Goal: Task Accomplishment & Management: Complete application form

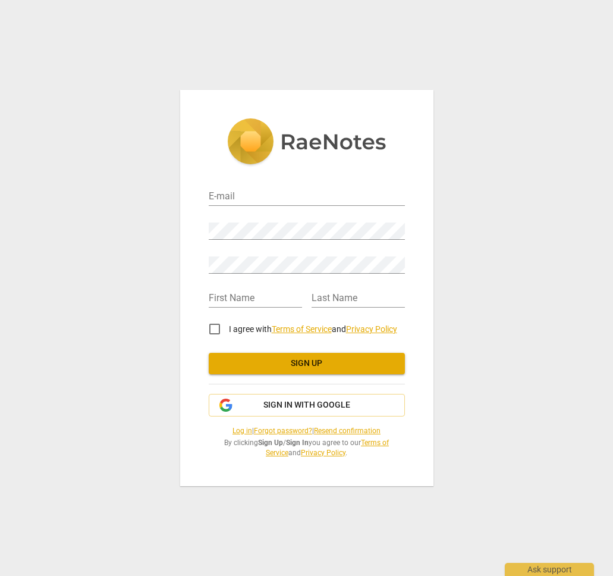
drag, startPoint x: 350, startPoint y: 52, endPoint x: 421, endPoint y: 286, distance: 244.8
click at [421, 284] on div "E-mail Password Retype Password First Name Last Name I agree with Terms of Serv…" at bounding box center [306, 288] width 613 height 576
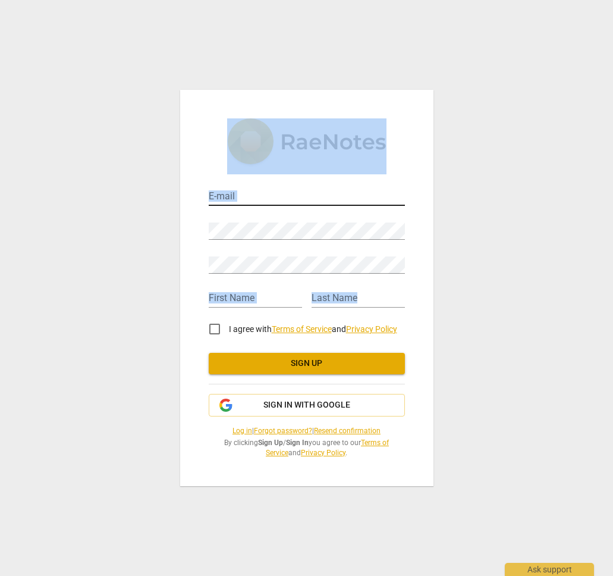
click at [247, 198] on input "email" at bounding box center [307, 197] width 196 height 17
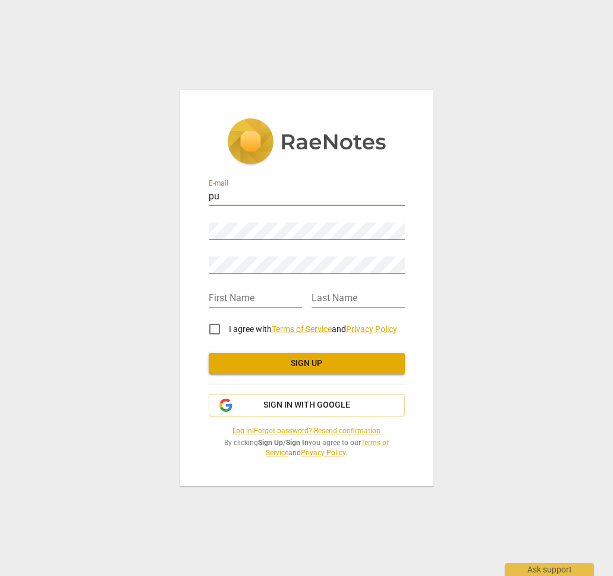
type input "p"
click at [221, 197] on input "email" at bounding box center [307, 197] width 196 height 17
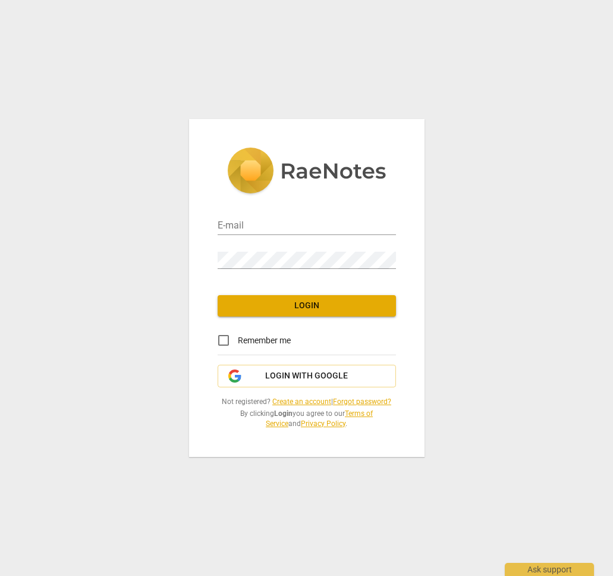
type input "[EMAIL_ADDRESS][DOMAIN_NAME]"
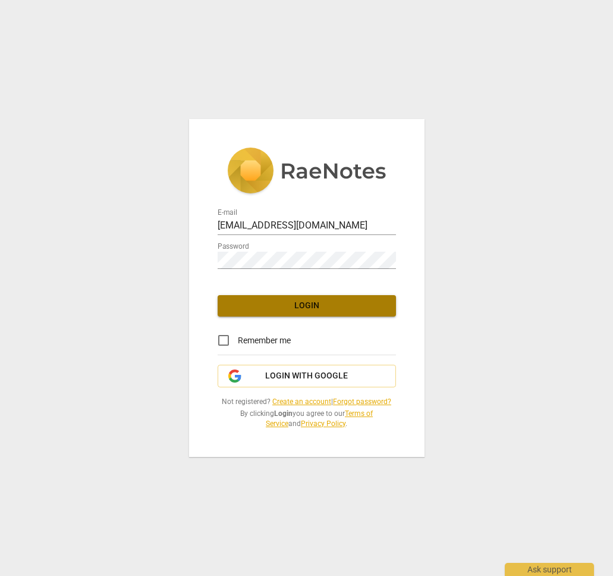
click at [322, 308] on span "Login" at bounding box center [306, 306] width 159 height 12
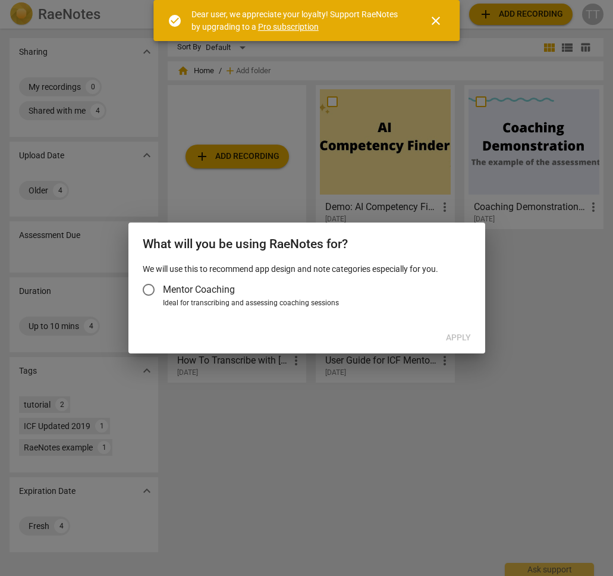
click at [439, 20] on span "close" at bounding box center [436, 21] width 14 height 14
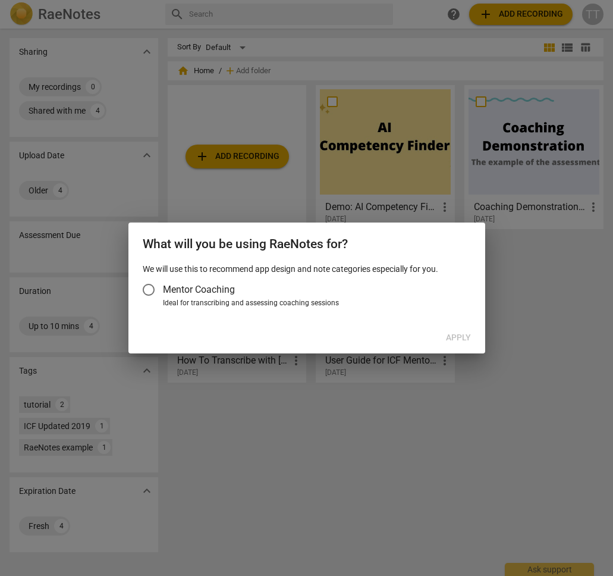
click at [196, 288] on span "Mentor Coaching" at bounding box center [199, 290] width 72 height 14
click at [163, 288] on input "Mentor Coaching" at bounding box center [148, 289] width 29 height 29
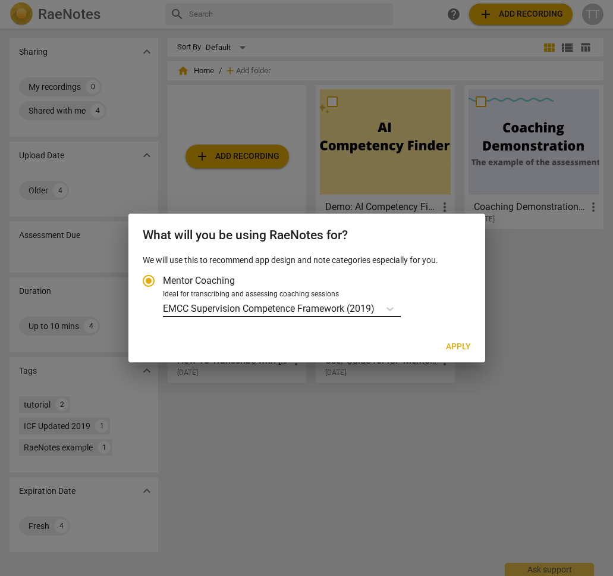
click at [369, 304] on p "EMCC Supervision Competence Framework (2019)" at bounding box center [269, 309] width 212 height 14
click at [0, 0] on input "Ideal for transcribing and assessing coaching sessions EMCC Supervision Compete…" at bounding box center [0, 0] width 0 height 0
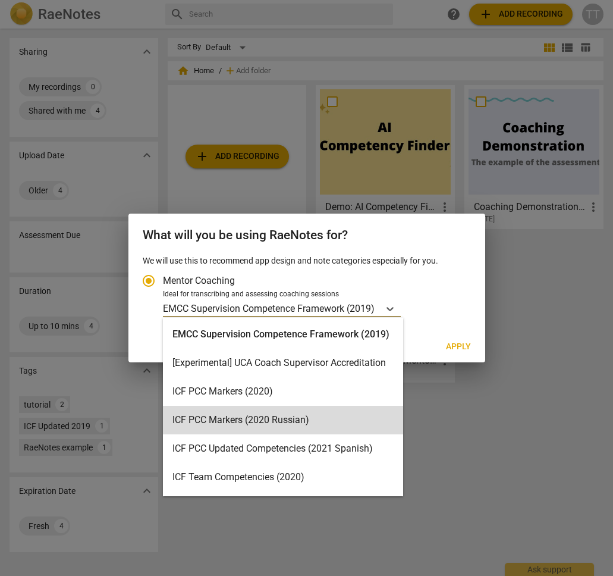
scroll to position [255, 0]
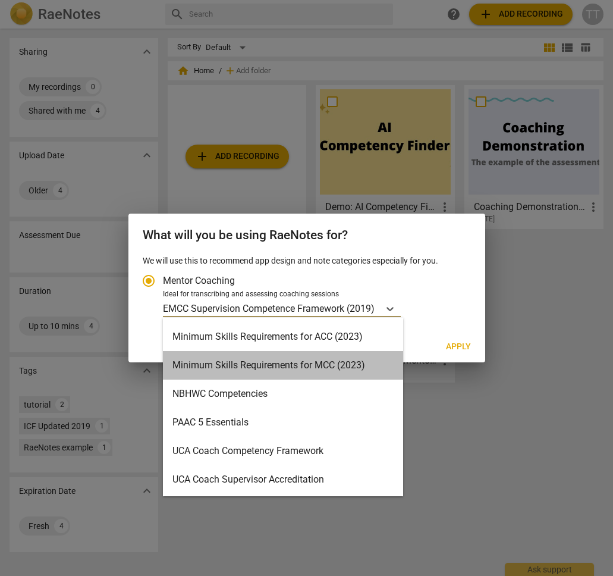
click at [359, 366] on div "Minimum Skills Requirements for MCC (2023)" at bounding box center [283, 365] width 240 height 29
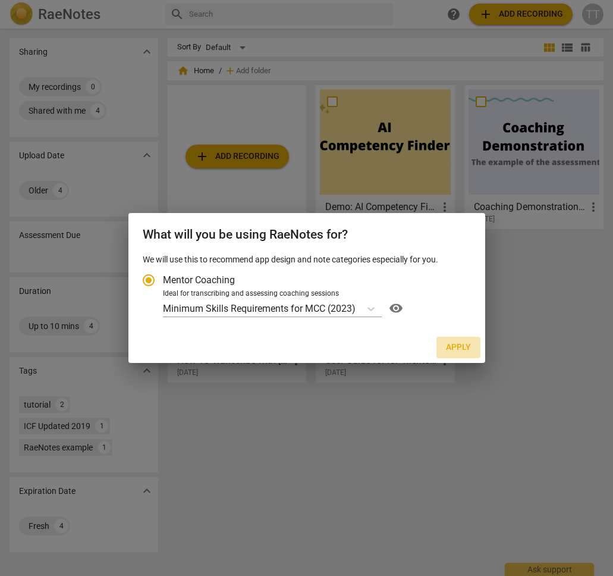
click at [454, 346] on span "Apply" at bounding box center [458, 347] width 25 height 12
radio input "false"
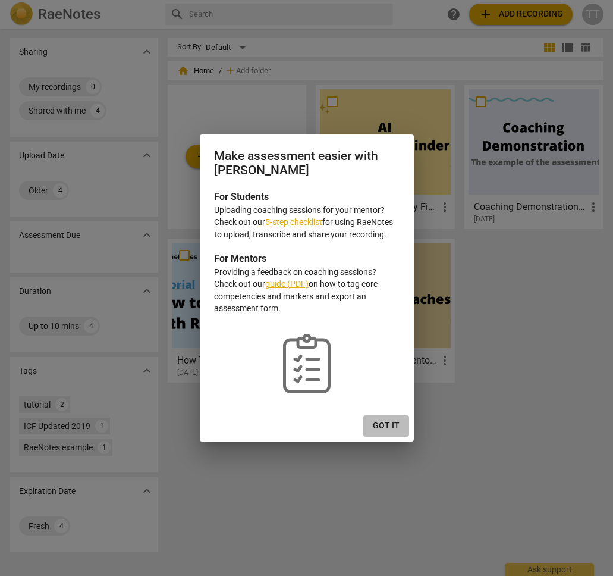
drag, startPoint x: 397, startPoint y: 425, endPoint x: 377, endPoint y: 268, distance: 158.3
click at [377, 273] on div "Make assessment easier with RaeNotes For Students Uploading coaching sessions f…" at bounding box center [307, 287] width 214 height 307
drag, startPoint x: 376, startPoint y: 186, endPoint x: 377, endPoint y: 348, distance: 162.4
click at [377, 348] on div "Make assessment easier with RaeNotes For Students Uploading coaching sessions f…" at bounding box center [307, 287] width 214 height 307
click at [377, 348] on p "checklist-outline" at bounding box center [307, 356] width 186 height 82
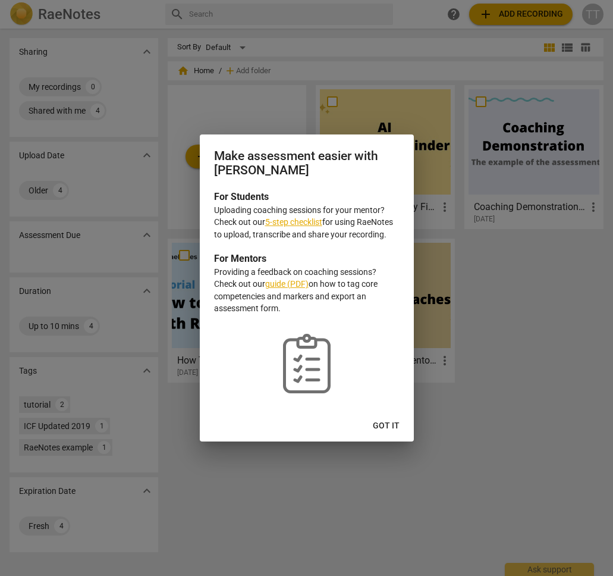
drag, startPoint x: 371, startPoint y: 306, endPoint x: 345, endPoint y: 166, distance: 142.7
click at [346, 171] on div "Make assessment easier with RaeNotes For Students Uploading coaching sessions f…" at bounding box center [307, 287] width 214 height 307
drag, startPoint x: 344, startPoint y: 171, endPoint x: 346, endPoint y: 178, distance: 7.4
click at [344, 171] on h2 "Make assessment easier with RaeNotes" at bounding box center [307, 163] width 186 height 29
drag, startPoint x: 346, startPoint y: 178, endPoint x: 356, endPoint y: 318, distance: 140.7
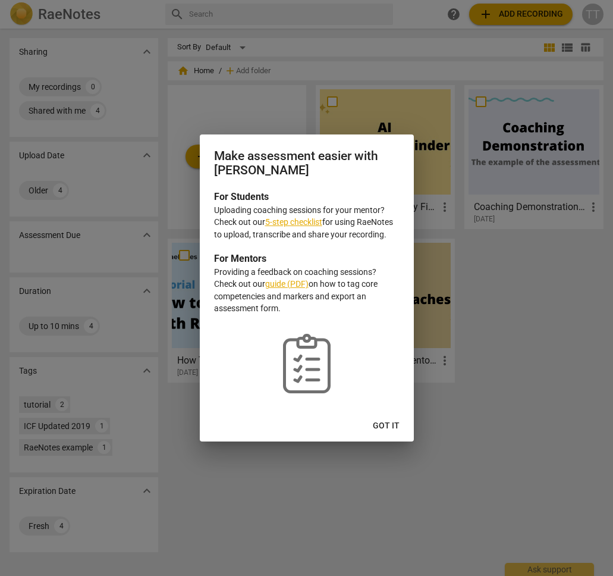
click at [356, 313] on div "Make assessment easier with RaeNotes For Students Uploading coaching sessions f…" at bounding box center [307, 287] width 214 height 307
click at [356, 322] on p "checklist-outline" at bounding box center [307, 356] width 186 height 82
drag, startPoint x: 356, startPoint y: 322, endPoint x: 340, endPoint y: 153, distance: 169.6
click at [340, 153] on div "Make assessment easier with RaeNotes For Students Uploading coaching sessions f…" at bounding box center [307, 287] width 214 height 307
drag, startPoint x: 340, startPoint y: 153, endPoint x: 340, endPoint y: 139, distance: 13.7
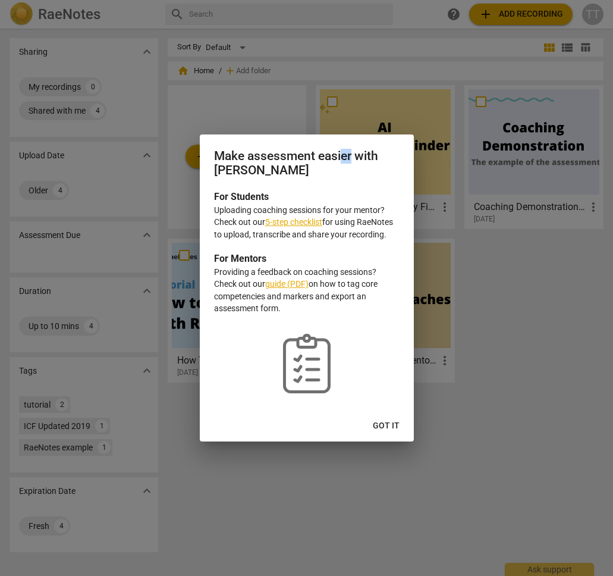
click at [340, 153] on h2 "Make assessment easier with RaeNotes" at bounding box center [307, 163] width 186 height 29
drag, startPoint x: 337, startPoint y: 137, endPoint x: 365, endPoint y: 324, distance: 188.3
click at [365, 321] on div "Make assessment easier with RaeNotes For Students Uploading coaching sessions f…" at bounding box center [307, 287] width 214 height 307
click at [366, 335] on p "checklist-outline" at bounding box center [307, 356] width 186 height 82
click at [308, 233] on p "Uploading coaching sessions for your mentor? Check out our 5-step checklist for…" at bounding box center [307, 222] width 186 height 37
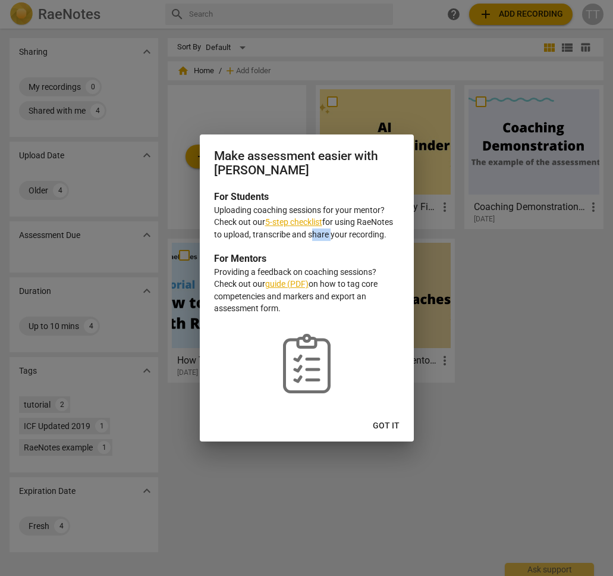
click at [308, 233] on p "Uploading coaching sessions for your mentor? Check out our 5-step checklist for…" at bounding box center [307, 222] width 186 height 37
click at [328, 243] on div "For Students Uploading coaching sessions for your mentor? Check out our 5-step …" at bounding box center [307, 300] width 214 height 221
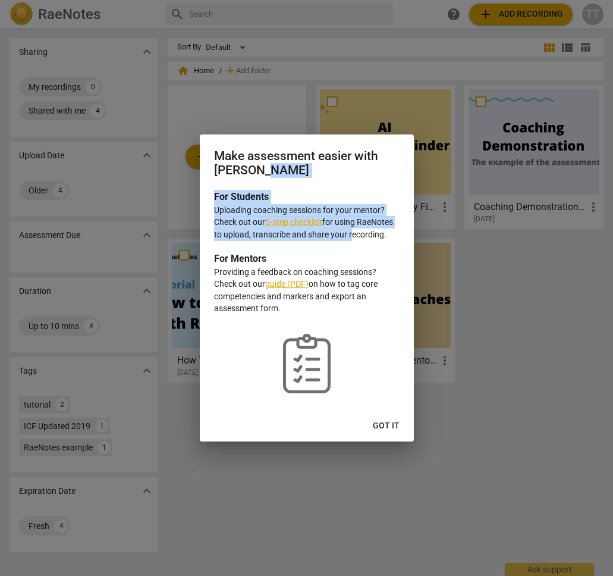
drag, startPoint x: 321, startPoint y: 194, endPoint x: 356, endPoint y: 252, distance: 67.5
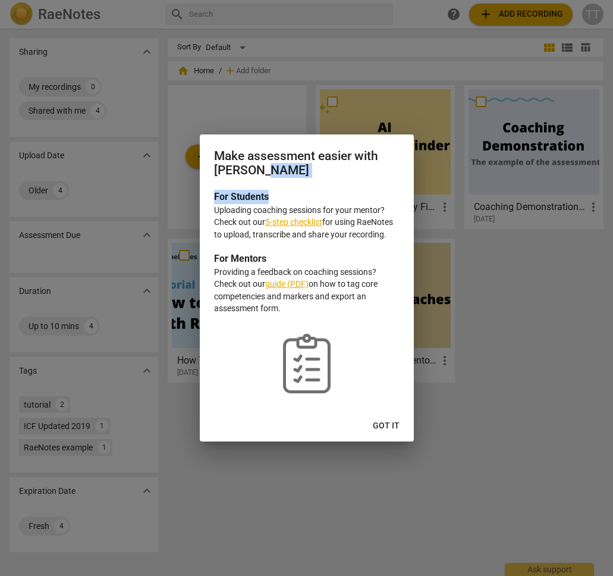
click at [355, 249] on div "Make assessment easier with RaeNotes For Students Uploading coaching sessions f…" at bounding box center [307, 287] width 214 height 307
click at [357, 252] on h3 "For Mentors" at bounding box center [307, 259] width 186 height 14
click at [282, 219] on link "5-step checklist" at bounding box center [293, 222] width 57 height 10
drag, startPoint x: 388, startPoint y: 432, endPoint x: 385, endPoint y: 422, distance: 10.4
click at [385, 425] on button "Got it" at bounding box center [386, 425] width 46 height 21
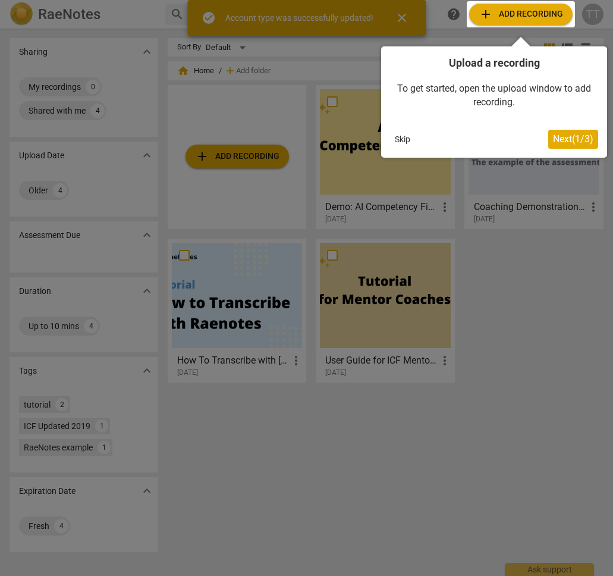
click at [404, 134] on button "Skip" at bounding box center [402, 139] width 25 height 18
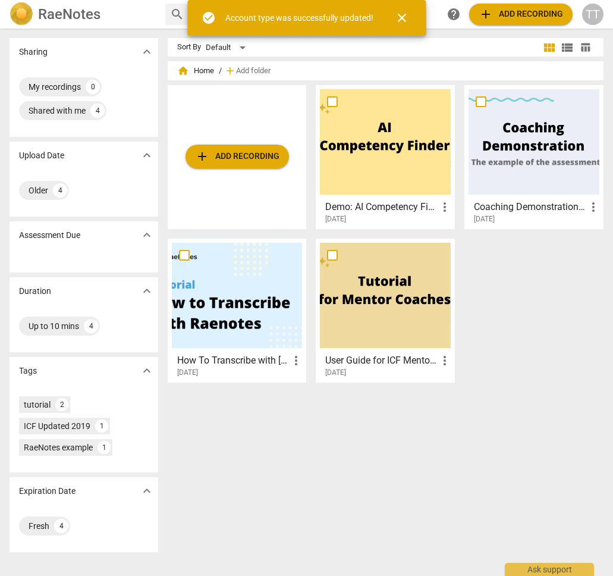
click at [409, 13] on span "close" at bounding box center [402, 18] width 14 height 14
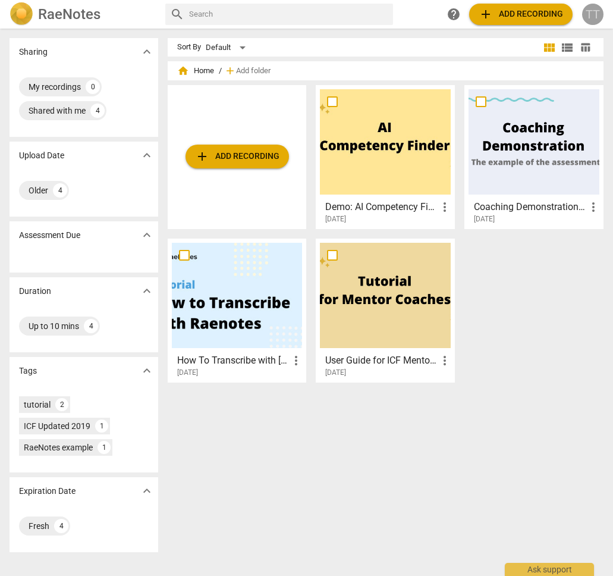
click at [591, 15] on div "TT" at bounding box center [592, 14] width 21 height 21
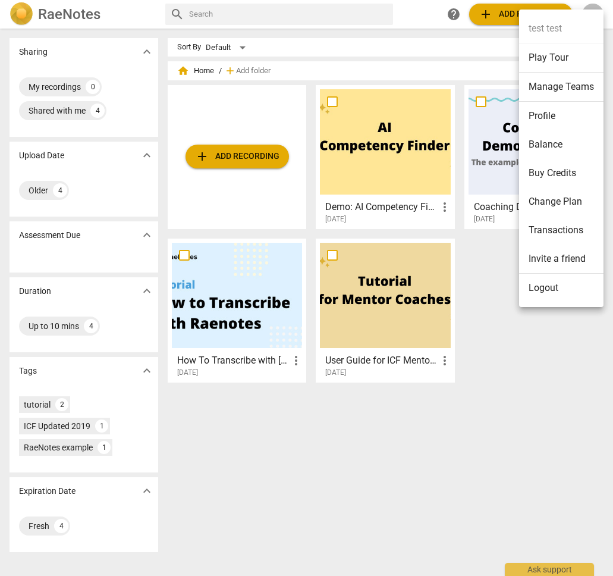
click at [554, 199] on li "Change Plan" at bounding box center [561, 201] width 84 height 29
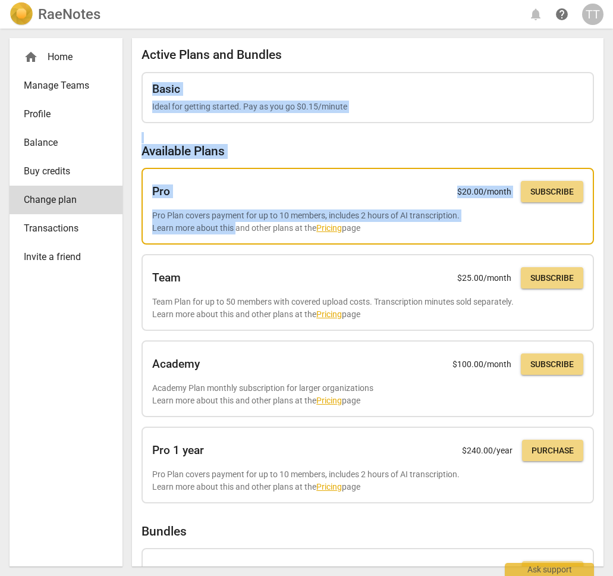
drag, startPoint x: 191, startPoint y: 140, endPoint x: 237, endPoint y: 227, distance: 97.7
click at [236, 225] on div "Active Plans and Bundles Basic Ideal for getting started. Pay as you go $0.15/m…" at bounding box center [368, 384] width 453 height 673
click at [237, 227] on p "Pro Plan covers payment for up to 10 members, includes 2 hours of AI transcript…" at bounding box center [367, 221] width 431 height 24
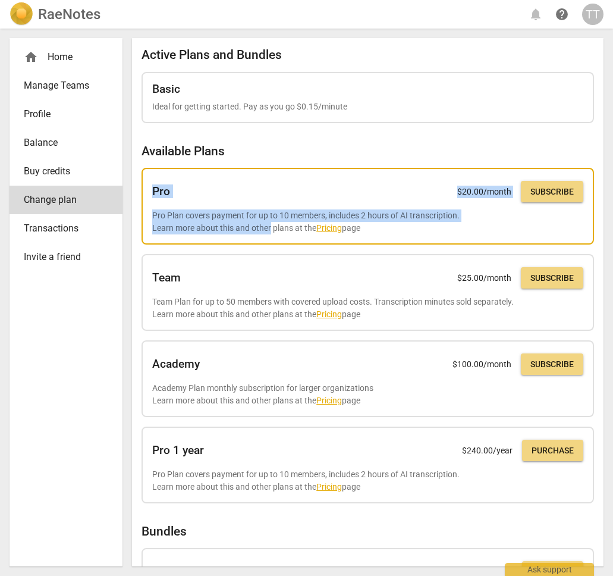
drag, startPoint x: 251, startPoint y: 188, endPoint x: 273, endPoint y: 235, distance: 51.9
click at [274, 239] on div "Pro $ 20.00 /month Subscribe Pro Plan covers payment for up to 10 members, incl…" at bounding box center [368, 206] width 453 height 77
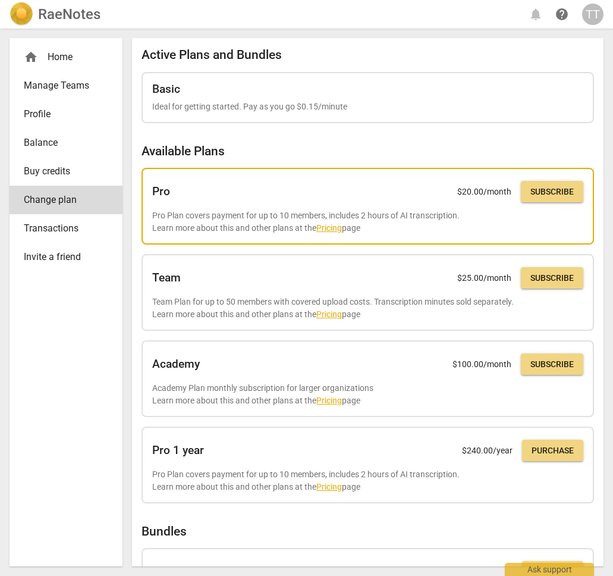
click at [271, 219] on p "Pro Plan covers payment for up to 10 members, includes 2 hours of AI transcript…" at bounding box center [367, 221] width 431 height 24
drag, startPoint x: 274, startPoint y: 209, endPoint x: 283, endPoint y: 240, distance: 32.2
click at [282, 240] on div "Pro $ 20.00 /month Subscribe Pro Plan covers payment for up to 10 members, incl…" at bounding box center [368, 206] width 453 height 77
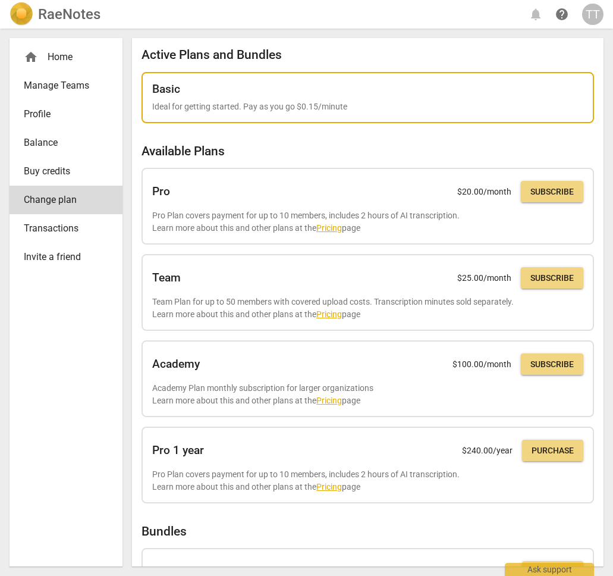
click at [254, 93] on div "Basic" at bounding box center [367, 89] width 431 height 13
click at [209, 97] on div "Basic Ideal for getting started. Pay as you go $0.15/minute" at bounding box center [367, 98] width 431 height 30
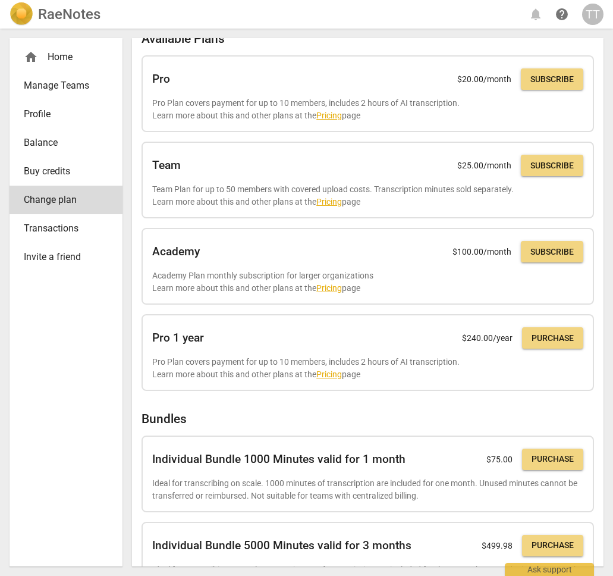
scroll to position [164, 0]
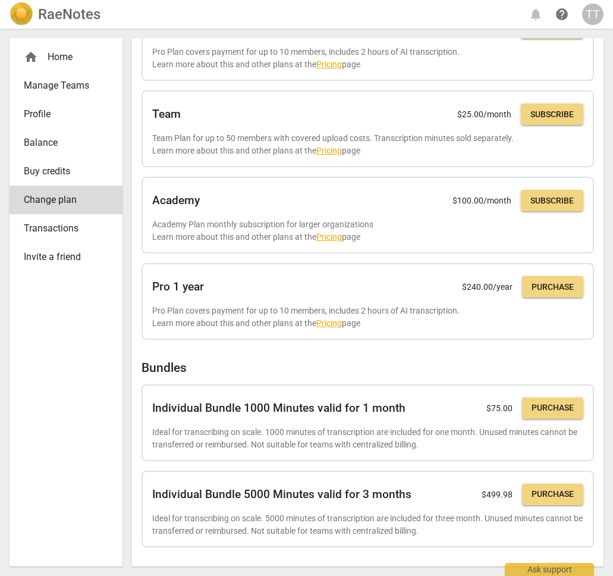
click at [84, 222] on span "Transactions" at bounding box center [61, 228] width 75 height 14
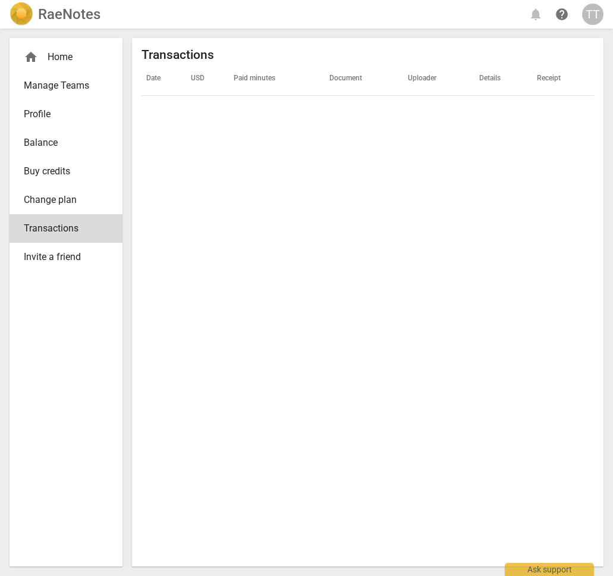
click at [67, 180] on link "Buy credits" at bounding box center [66, 171] width 113 height 29
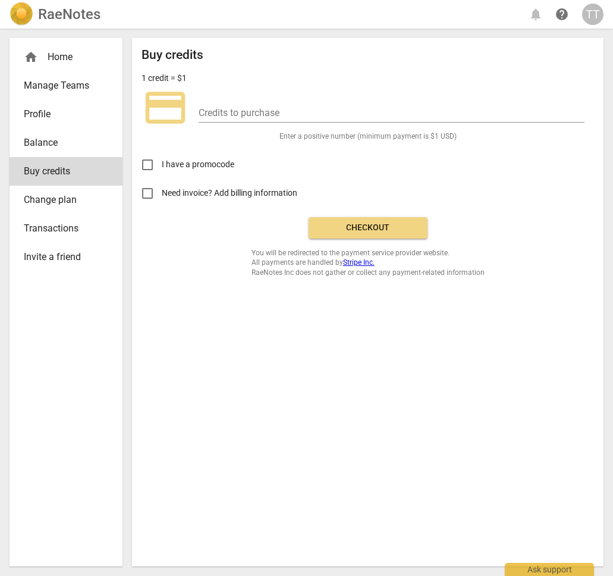
click at [60, 143] on span "Balance" at bounding box center [61, 143] width 75 height 14
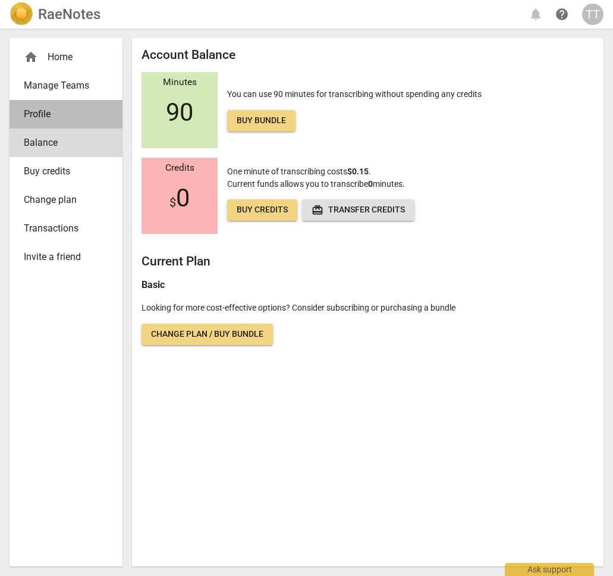
click at [58, 108] on span "Profile" at bounding box center [61, 114] width 75 height 14
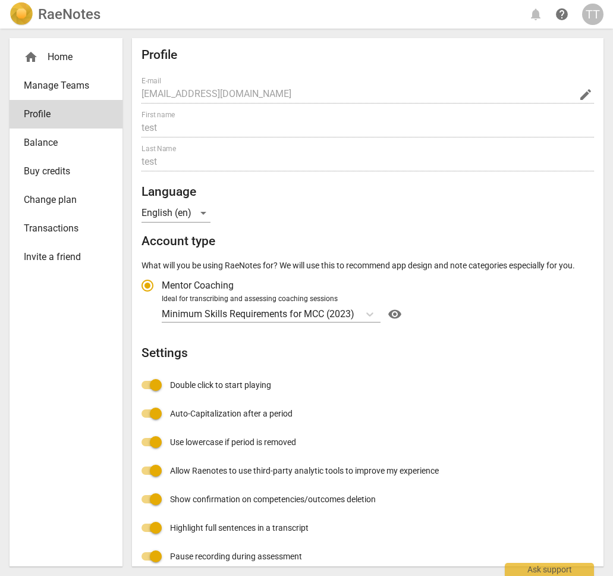
scroll to position [2, 0]
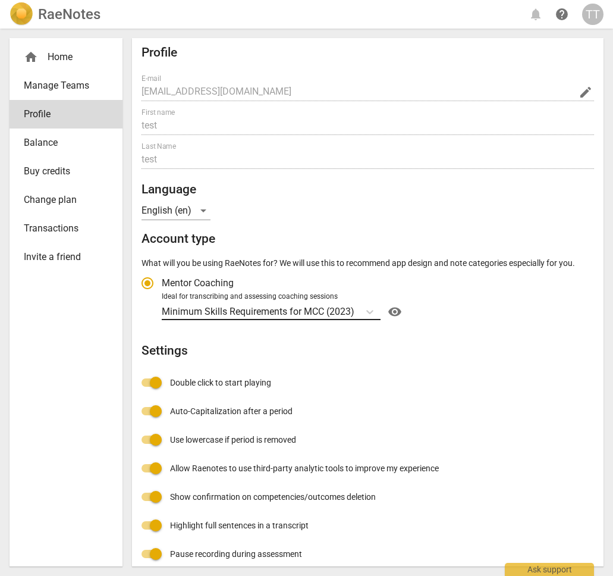
click at [310, 313] on p "Minimum Skills Requirements for MCC (2023)" at bounding box center [258, 312] width 193 height 14
click at [0, 0] on input "Ideal for transcribing and assessing coaching sessions Minimum Skills Requireme…" at bounding box center [0, 0] width 0 height 0
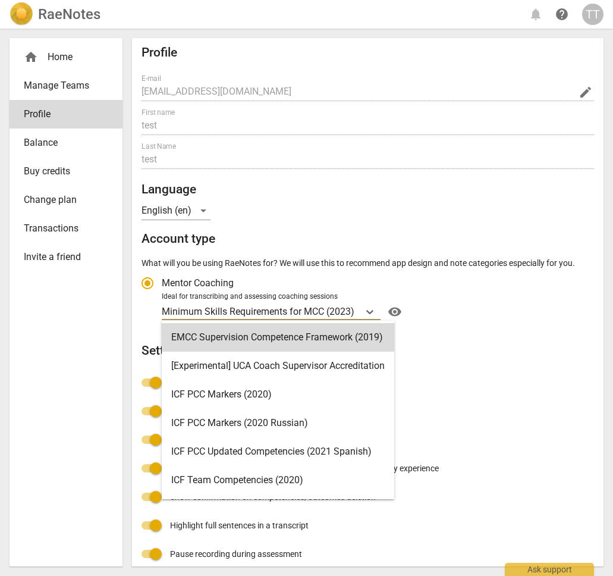
click at [481, 287] on label "Mentor Coaching" at bounding box center [361, 283] width 457 height 29
click at [162, 287] on input "Mentor Coaching" at bounding box center [147, 283] width 29 height 29
radio input "true"
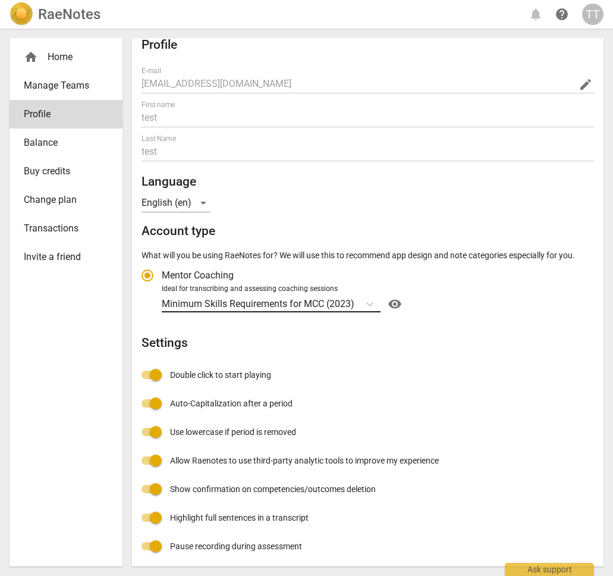
scroll to position [14, 0]
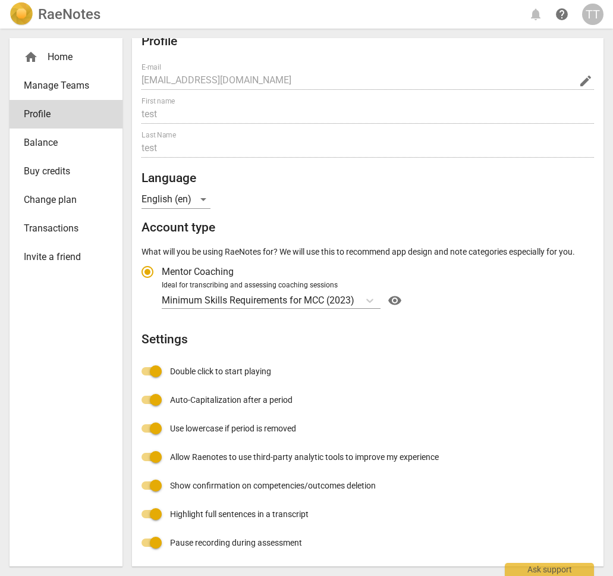
click at [57, 85] on span "Manage Teams" at bounding box center [61, 86] width 75 height 14
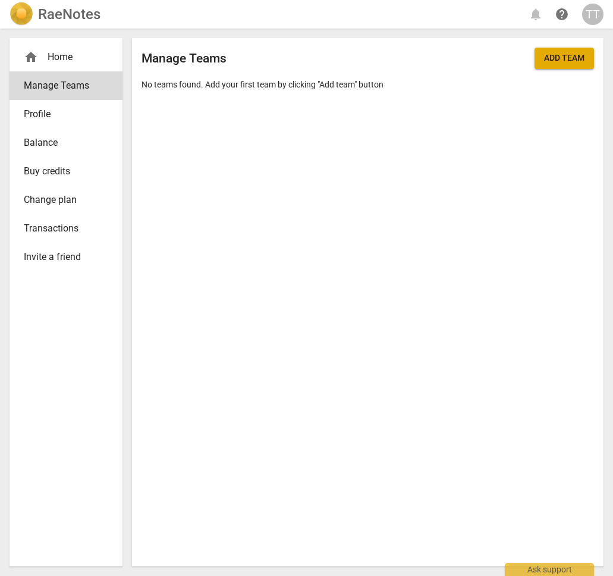
click at [59, 107] on span "Profile" at bounding box center [61, 114] width 75 height 14
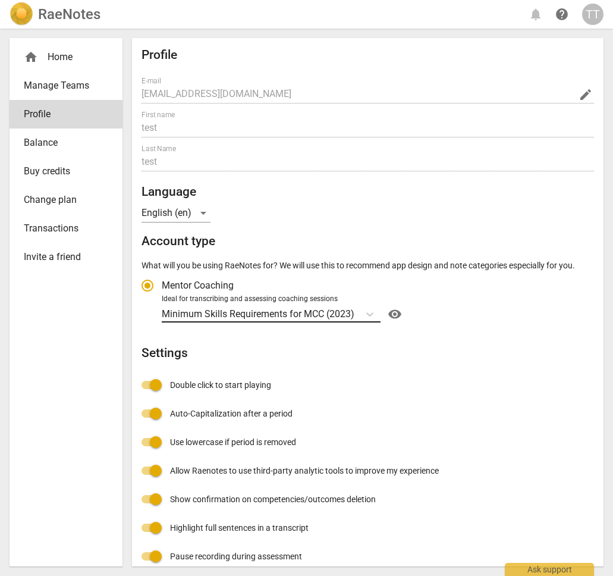
radio input "false"
click at [57, 51] on div "home Home" at bounding box center [61, 57] width 75 height 14
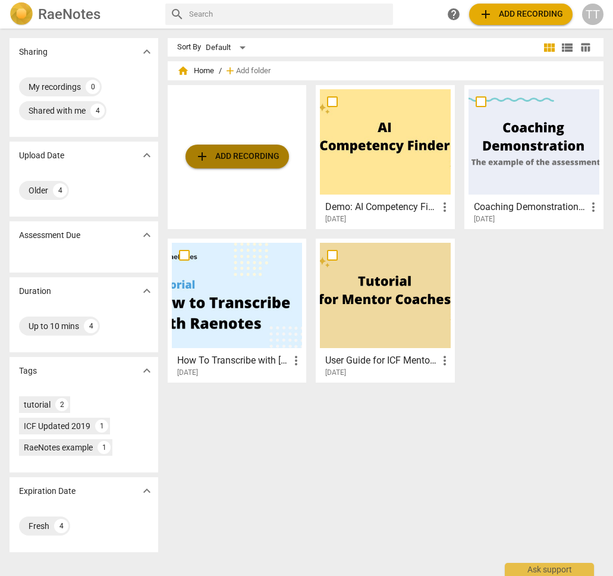
click at [240, 161] on span "add Add recording" at bounding box center [237, 156] width 84 height 14
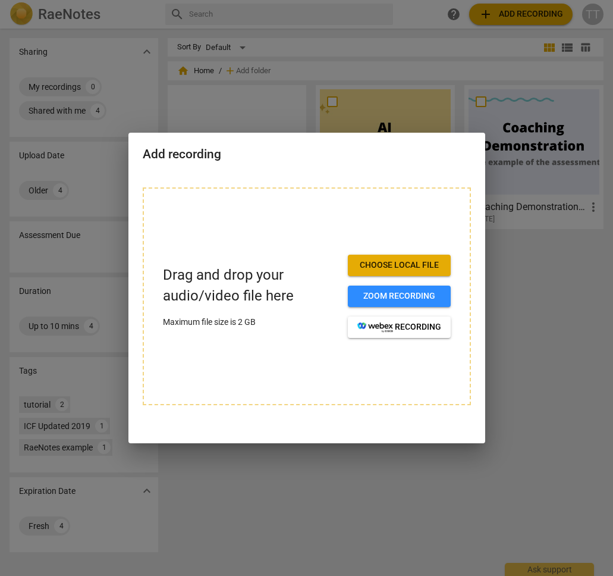
drag, startPoint x: 331, startPoint y: 187, endPoint x: 409, endPoint y: 404, distance: 230.9
click at [406, 394] on div "Add recording Drag and drop your audio/video file here Maximum file size is 2 G…" at bounding box center [306, 288] width 357 height 311
click at [419, 434] on div "Add recording Drag and drop your audio/video file here Maximum file size is 2 G…" at bounding box center [306, 288] width 357 height 311
click at [503, 267] on div at bounding box center [306, 288] width 613 height 576
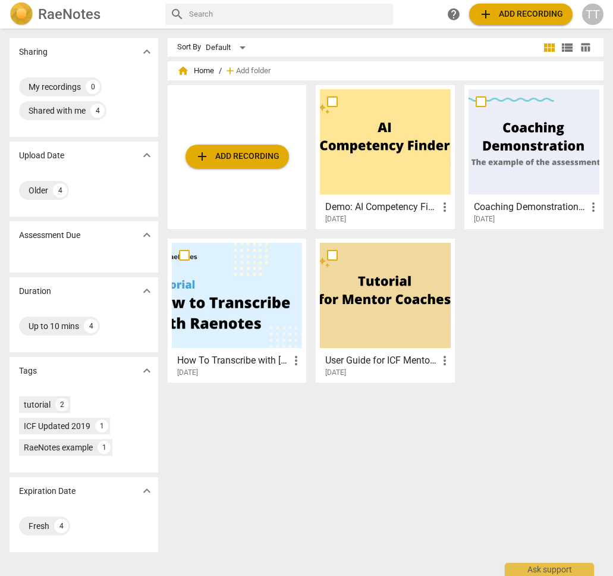
click at [56, 12] on h2 "RaeNotes" at bounding box center [69, 14] width 62 height 17
click at [598, 16] on div "TT" at bounding box center [592, 14] width 21 height 21
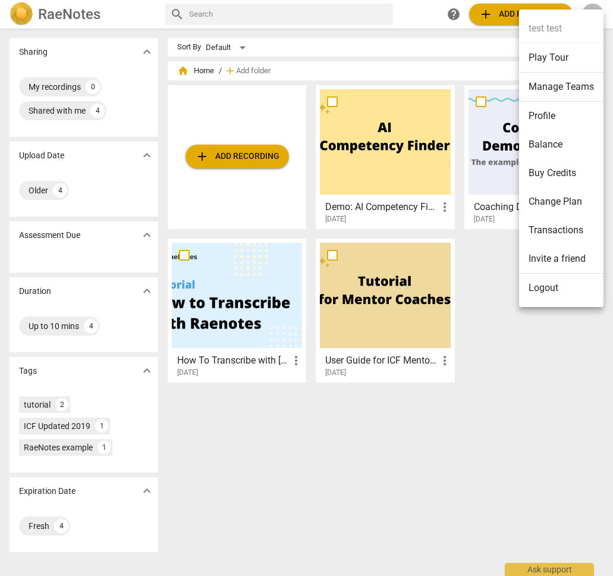
click at [469, 250] on div at bounding box center [306, 288] width 613 height 576
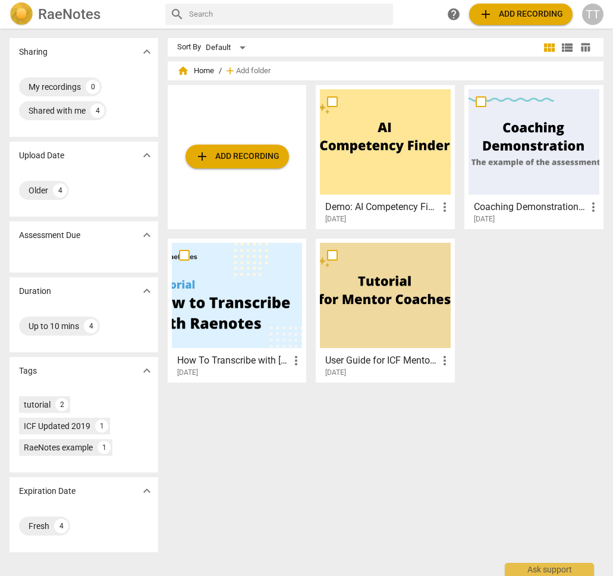
click at [390, 157] on div at bounding box center [385, 141] width 131 height 105
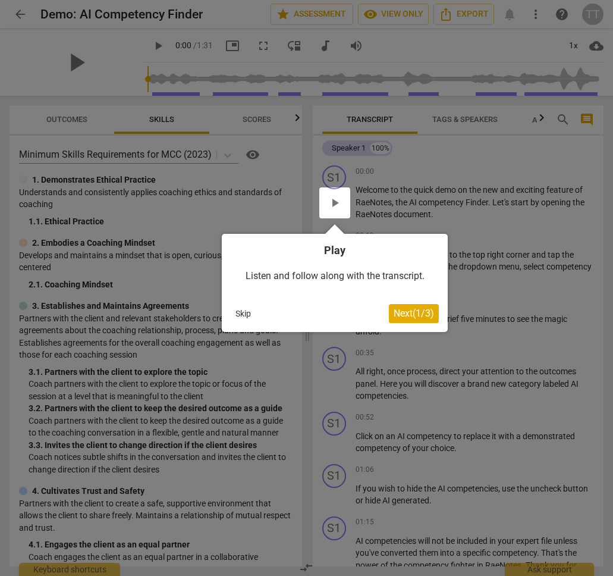
click at [414, 391] on div at bounding box center [306, 288] width 613 height 576
click at [401, 311] on span "Next ( 1 / 3 )" at bounding box center [414, 313] width 40 height 11
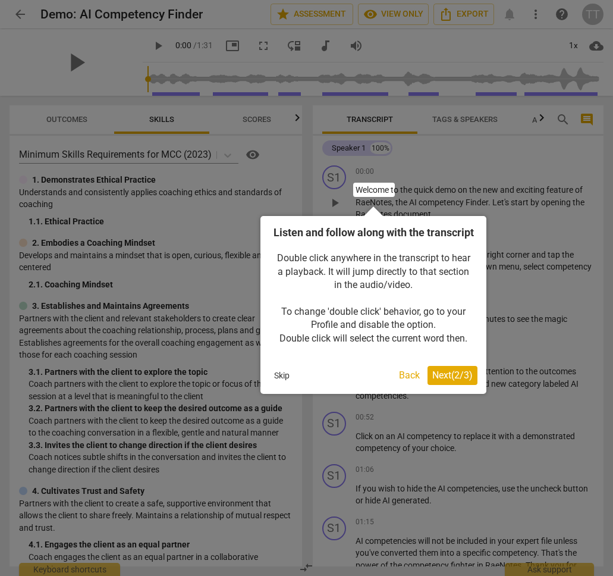
click at [454, 381] on span "Next ( 2 / 3 )" at bounding box center [452, 374] width 40 height 11
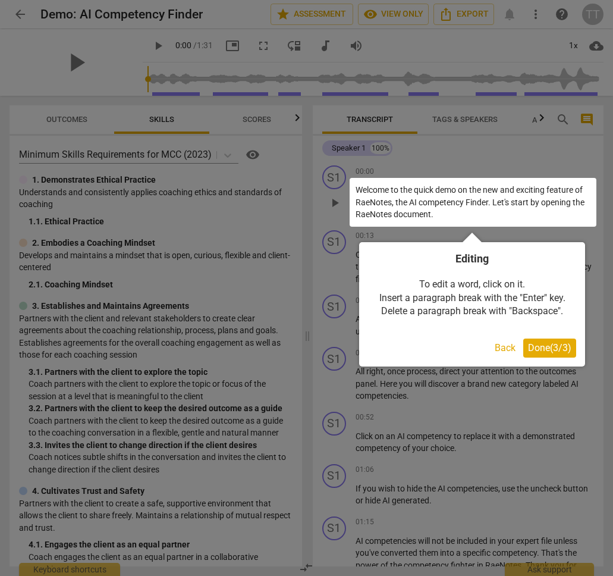
click at [494, 344] on button "Back" at bounding box center [505, 347] width 30 height 19
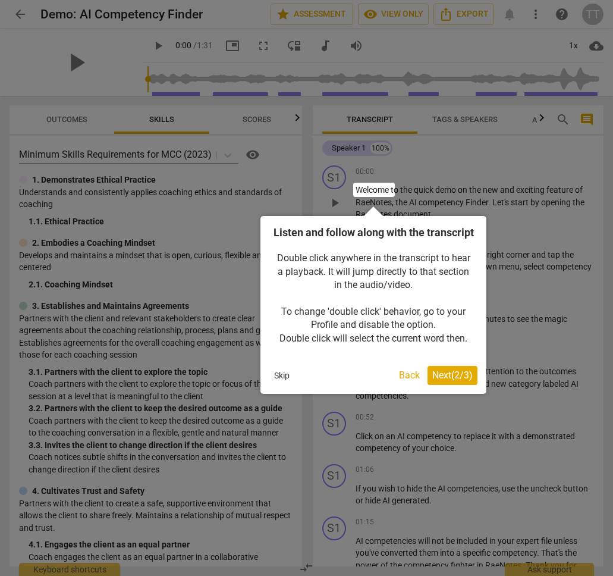
click at [278, 384] on button "Skip" at bounding box center [281, 375] width 25 height 18
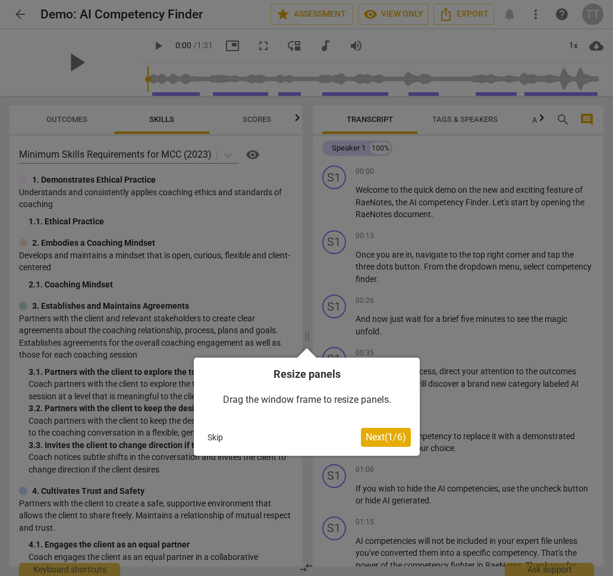
click at [466, 429] on div at bounding box center [306, 288] width 613 height 576
click at [209, 440] on button "Skip" at bounding box center [215, 437] width 25 height 18
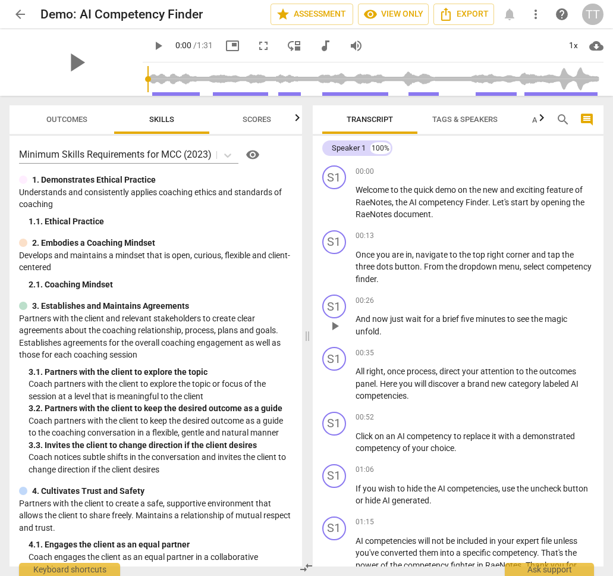
drag, startPoint x: 462, startPoint y: 176, endPoint x: 483, endPoint y: 324, distance: 149.0
click at [482, 321] on div "S1 play_arrow pause 00:00 keyboard_arrow_right Welcome to the quick demo on the…" at bounding box center [458, 364] width 291 height 406
click at [192, 161] on p "Minimum Skills Requirements for MCC (2023)" at bounding box center [115, 155] width 193 height 14
click at [205, 417] on p "Coach partners with the client to keep the desired outcome as a guide to the co…" at bounding box center [161, 427] width 264 height 24
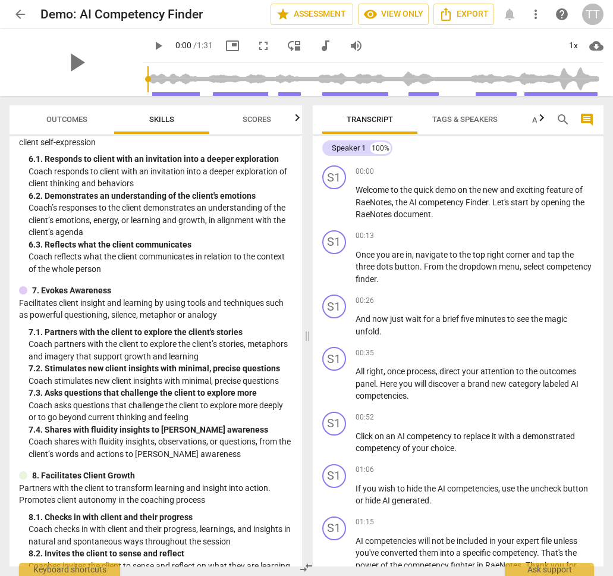
scroll to position [832, 0]
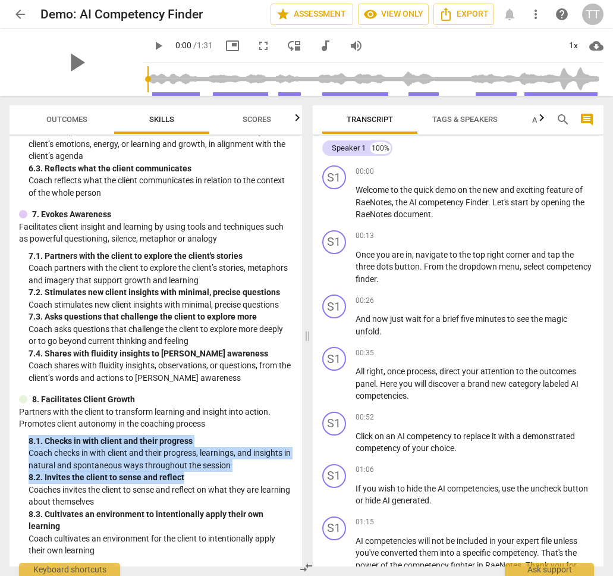
drag, startPoint x: 211, startPoint y: 425, endPoint x: 226, endPoint y: 494, distance: 70.0
click at [224, 482] on div "8. Facilitates Client Growth Partners with the client to transform learning and…" at bounding box center [156, 475] width 274 height 164
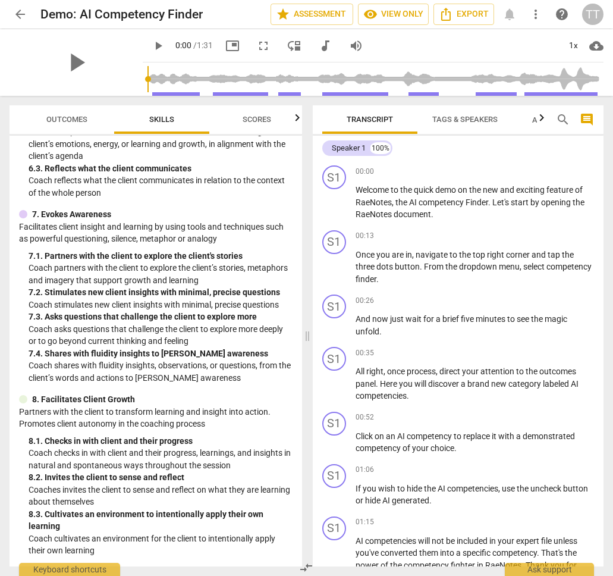
click at [226, 494] on p "Coaches invites the client to sense and reflect on what they are learning about…" at bounding box center [161, 496] width 264 height 24
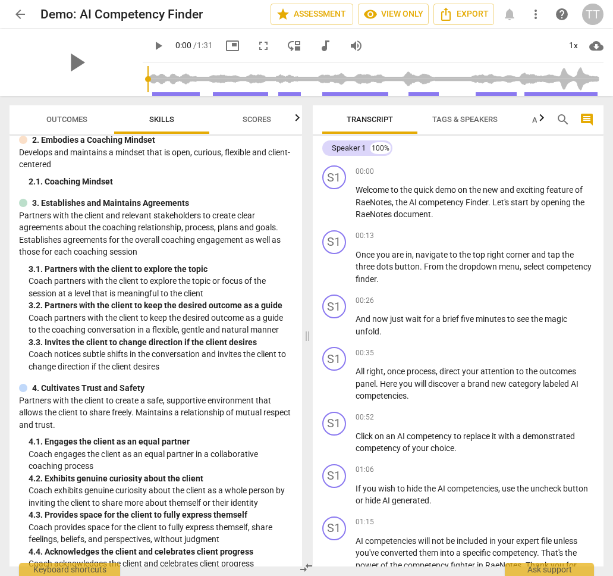
scroll to position [0, 0]
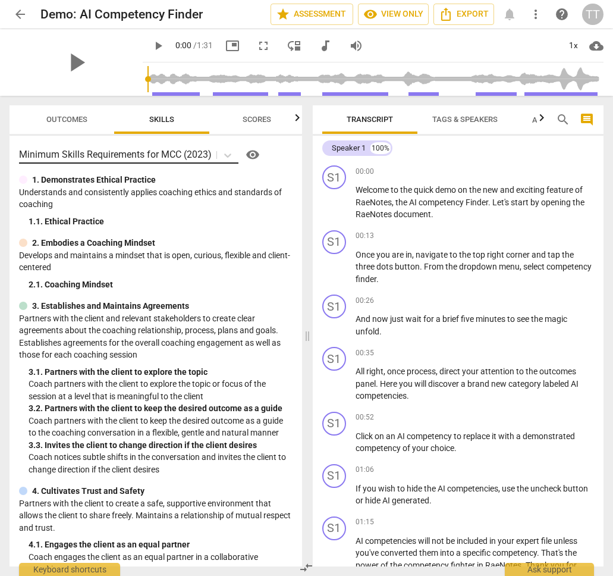
click at [130, 148] on p "Minimum Skills Requirements for MCC (2023)" at bounding box center [115, 155] width 193 height 14
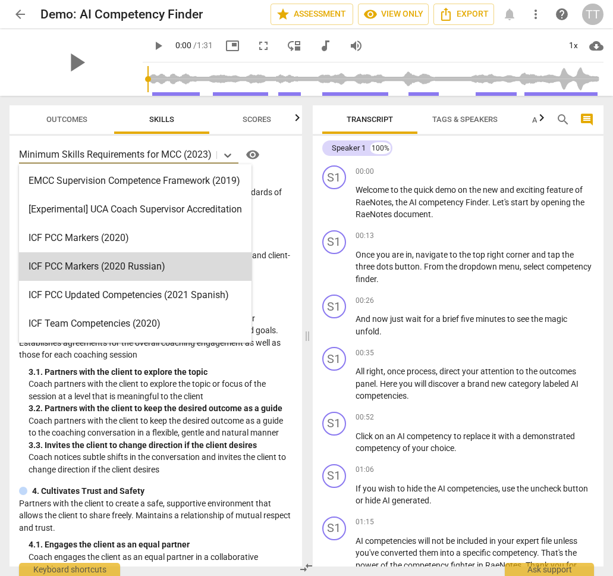
click at [126, 234] on div "ICF PCC Markers (2020)" at bounding box center [135, 238] width 233 height 29
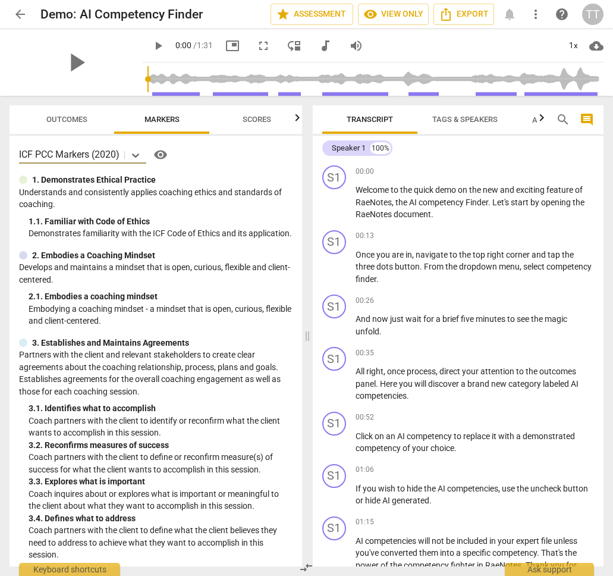
click at [243, 124] on span "Scores" at bounding box center [256, 120] width 57 height 16
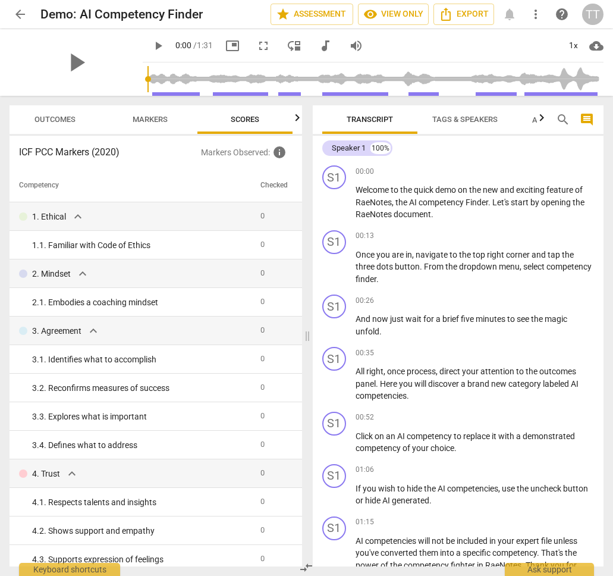
scroll to position [0, 12]
click at [161, 113] on span "Markers" at bounding box center [150, 120] width 64 height 16
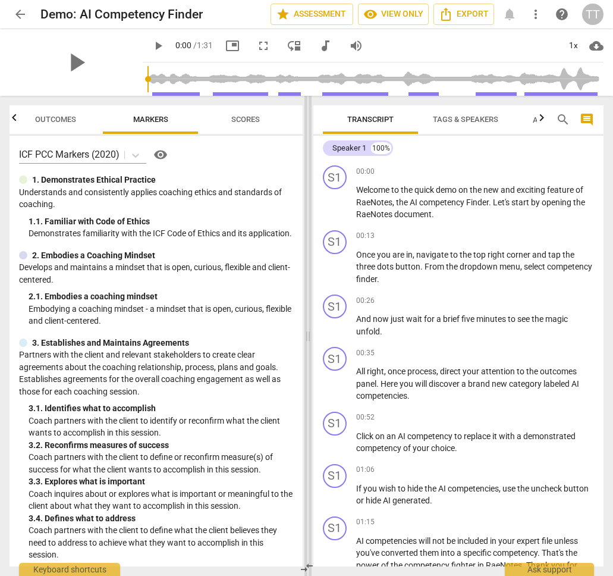
scroll to position [0, 0]
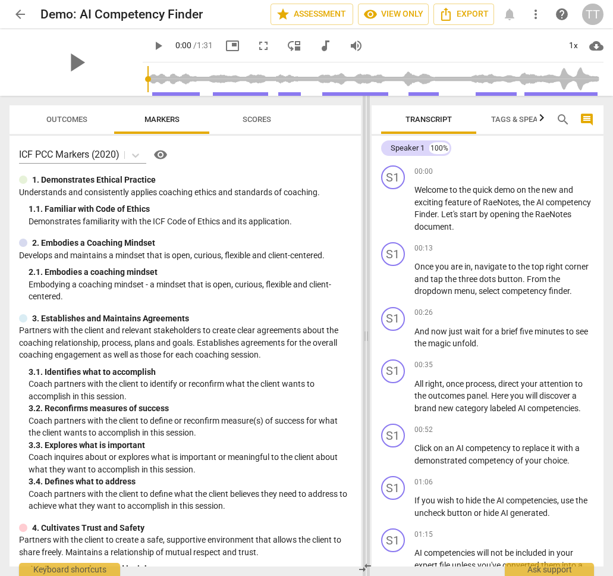
drag, startPoint x: 309, startPoint y: 194, endPoint x: 368, endPoint y: 192, distance: 58.9
click at [368, 192] on span at bounding box center [366, 336] width 7 height 480
click at [256, 126] on span "Scores" at bounding box center [256, 120] width 57 height 16
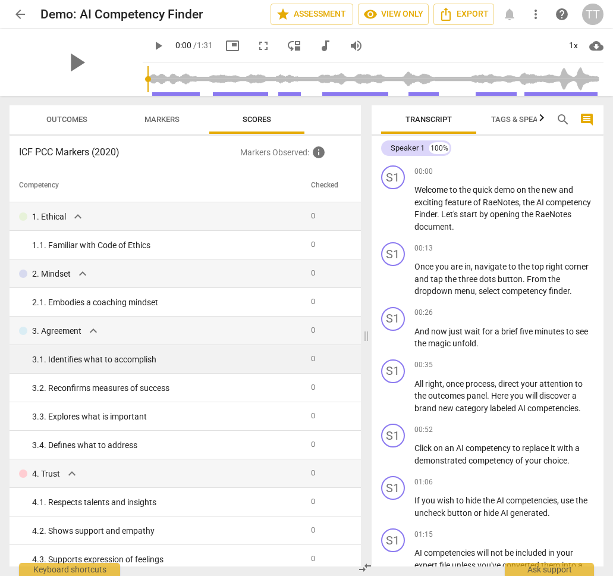
click at [127, 365] on td "3. 1. Identifies what to accomplish" at bounding box center [158, 359] width 297 height 29
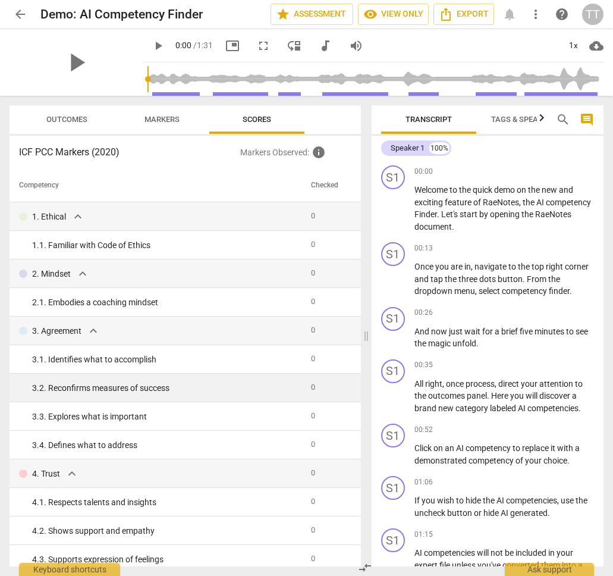
click at [112, 400] on td "3. 2. Reconfirms measures of success" at bounding box center [158, 388] width 297 height 29
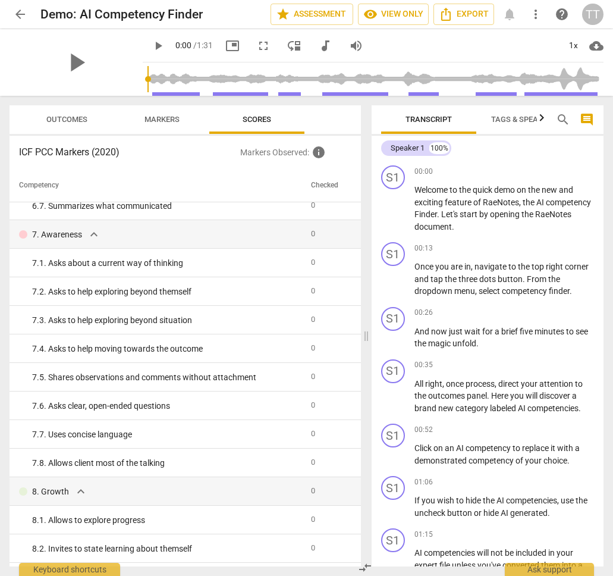
scroll to position [978, 0]
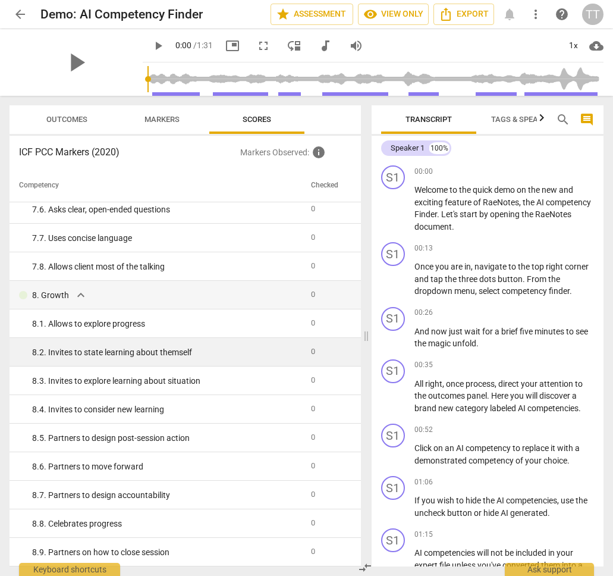
click at [101, 340] on td "8. 2. Invites to state learning about themself" at bounding box center [158, 352] width 297 height 29
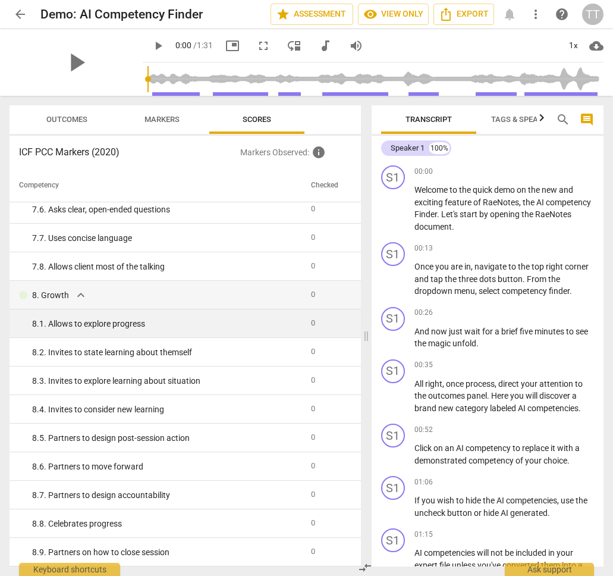
click at [95, 320] on div "8. 1. Allows to explore progress" at bounding box center [166, 324] width 269 height 12
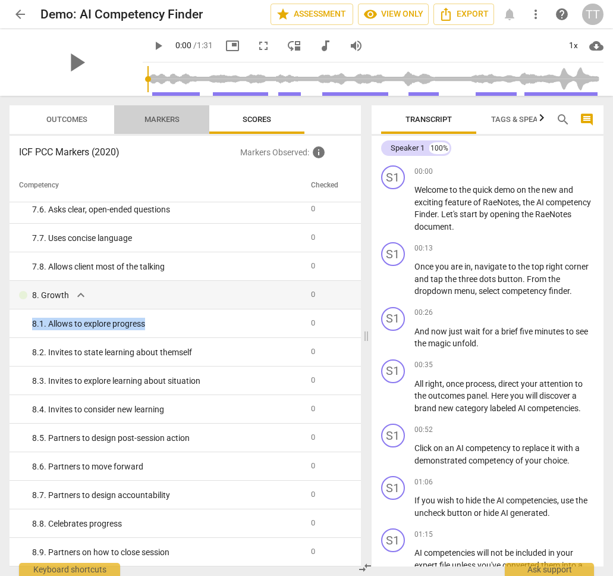
click at [164, 125] on span "Markers" at bounding box center [162, 120] width 64 height 16
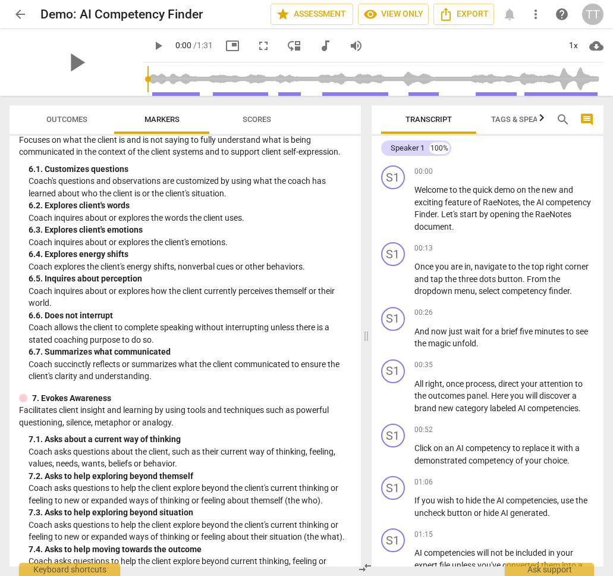
scroll to position [0, 0]
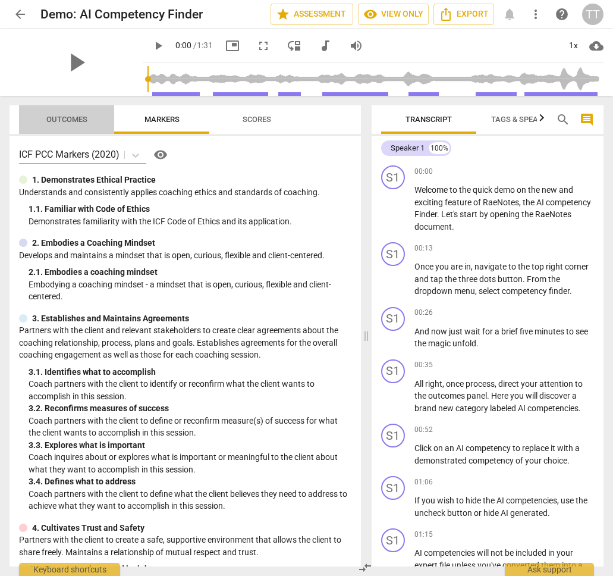
click at [59, 118] on span "Outcomes" at bounding box center [66, 119] width 41 height 9
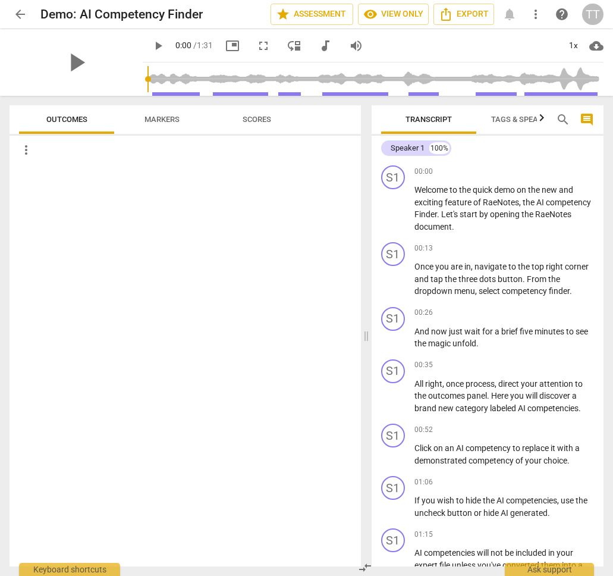
click at [161, 43] on span "play_arrow" at bounding box center [158, 46] width 14 height 14
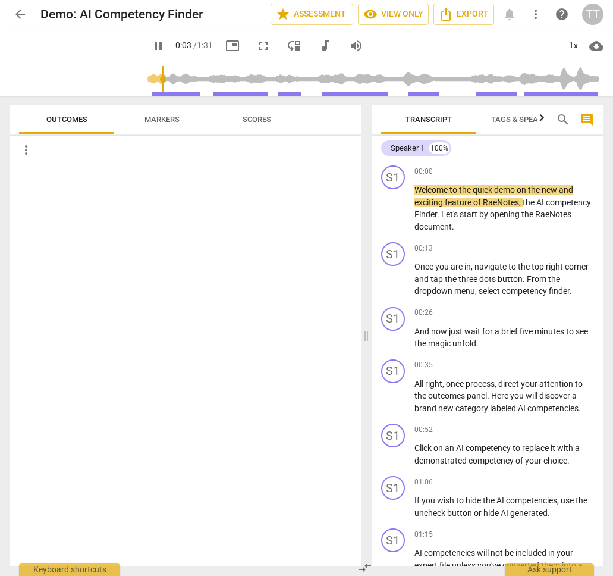
click at [161, 46] on span "pause" at bounding box center [158, 46] width 14 height 14
click at [189, 122] on span "Markers" at bounding box center [162, 120] width 64 height 16
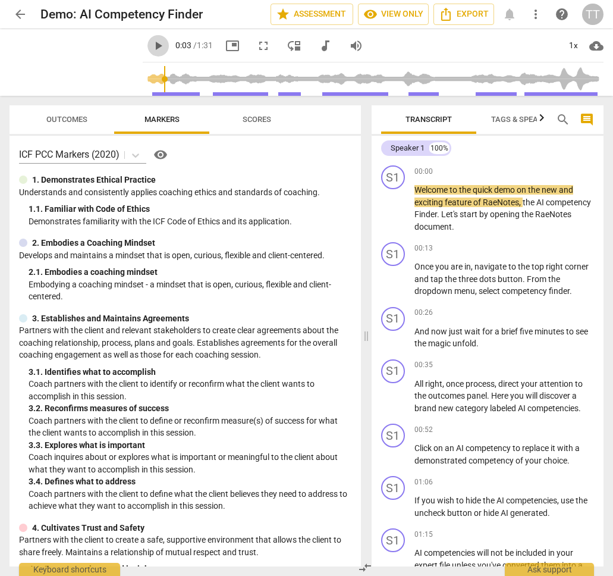
drag, startPoint x: 149, startPoint y: 42, endPoint x: 156, endPoint y: 51, distance: 11.0
click at [156, 51] on span "play_arrow" at bounding box center [158, 46] width 14 height 14
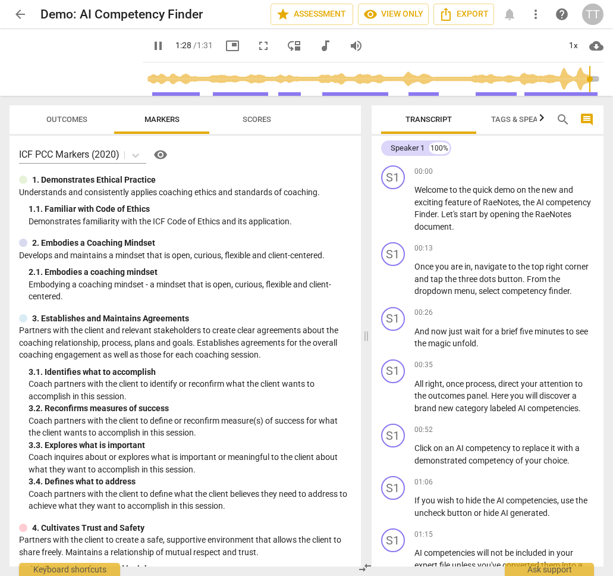
click at [164, 44] on span "pause" at bounding box center [158, 46] width 21 height 14
click at [419, 14] on span "visibility View only" at bounding box center [393, 14] width 60 height 14
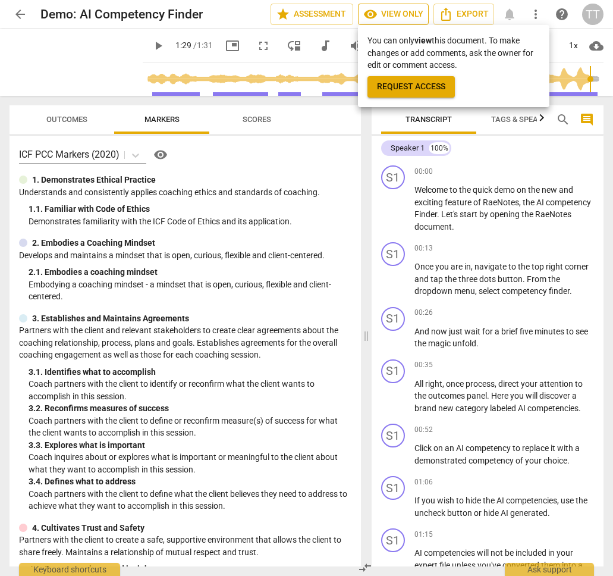
click at [419, 14] on div at bounding box center [306, 288] width 613 height 576
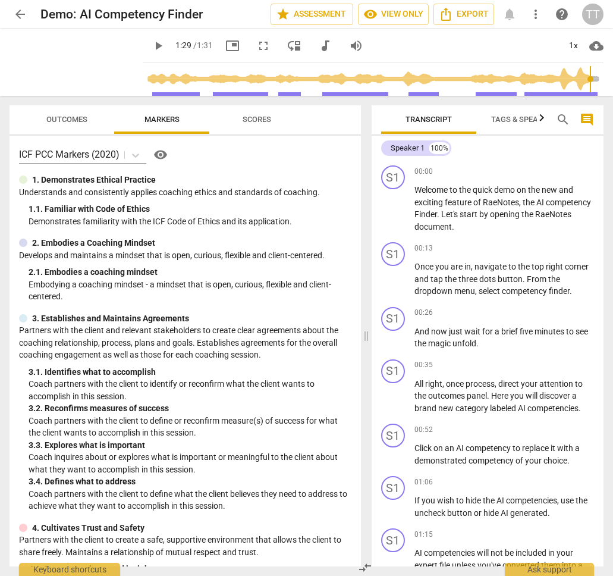
click at [526, 11] on span "more_vert" at bounding box center [535, 14] width 21 height 14
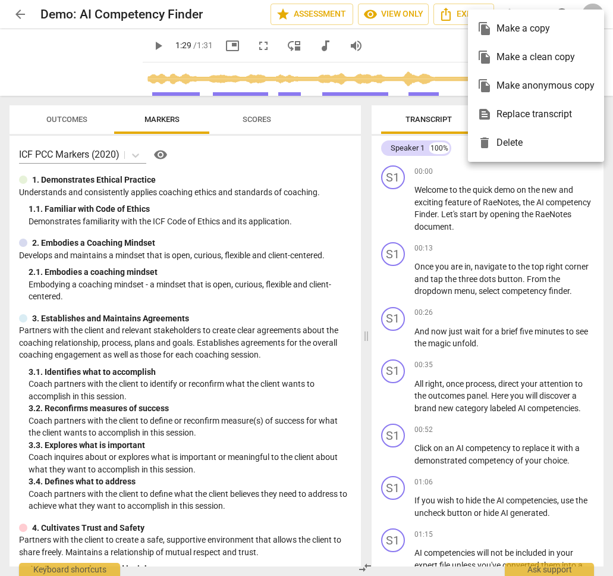
click at [496, 1] on div at bounding box center [306, 288] width 613 height 576
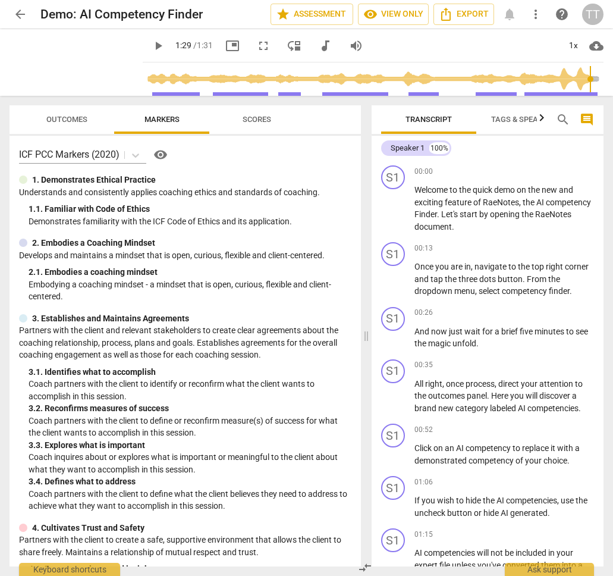
click at [559, 12] on span "help" at bounding box center [562, 14] width 14 height 14
click at [537, 14] on span "more_vert" at bounding box center [536, 14] width 14 height 14
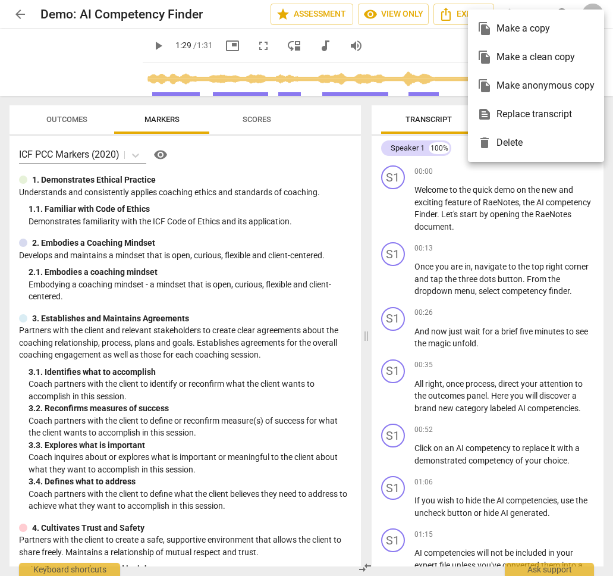
click at [418, 44] on div at bounding box center [306, 288] width 613 height 576
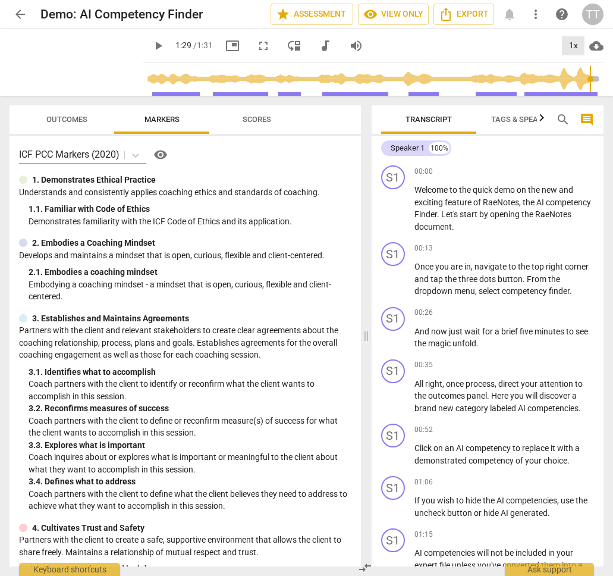
click at [576, 39] on div "1x" at bounding box center [573, 45] width 23 height 19
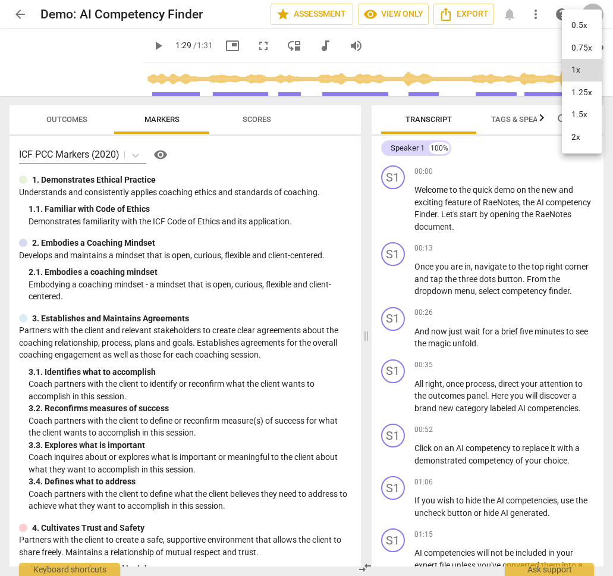
drag, startPoint x: 475, startPoint y: 43, endPoint x: 592, endPoint y: 42, distance: 117.8
click at [475, 43] on div at bounding box center [306, 288] width 613 height 576
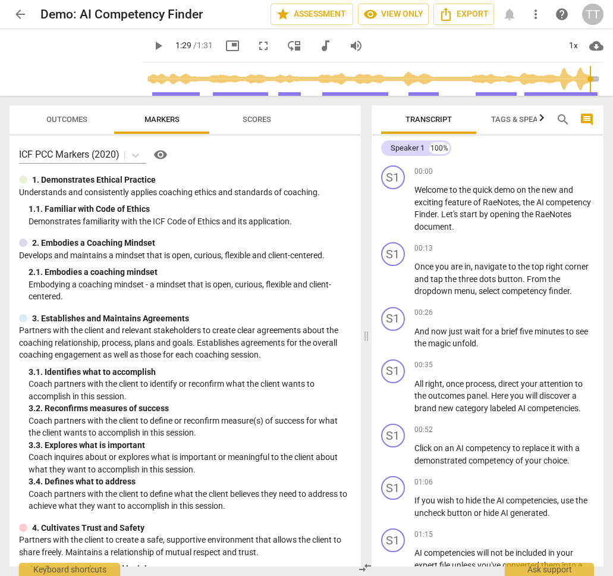
click at [596, 40] on span "cloud_download" at bounding box center [597, 46] width 14 height 14
drag, startPoint x: 412, startPoint y: 57, endPoint x: 460, endPoint y: 44, distance: 49.8
click at [415, 56] on div at bounding box center [306, 288] width 613 height 576
click at [509, 17] on div "arrow_back Demo: AI Competency Finder star Assessment visibility View only Expo…" at bounding box center [307, 14] width 594 height 21
click at [465, 11] on span "Export" at bounding box center [464, 14] width 50 height 14
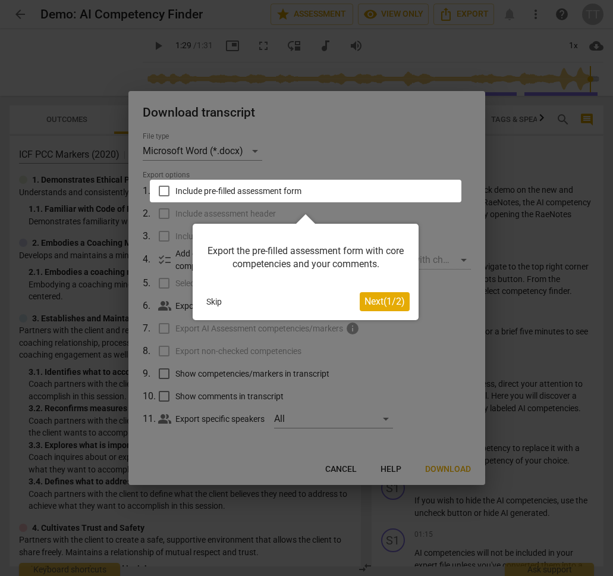
click at [226, 298] on button "Skip" at bounding box center [214, 302] width 25 height 18
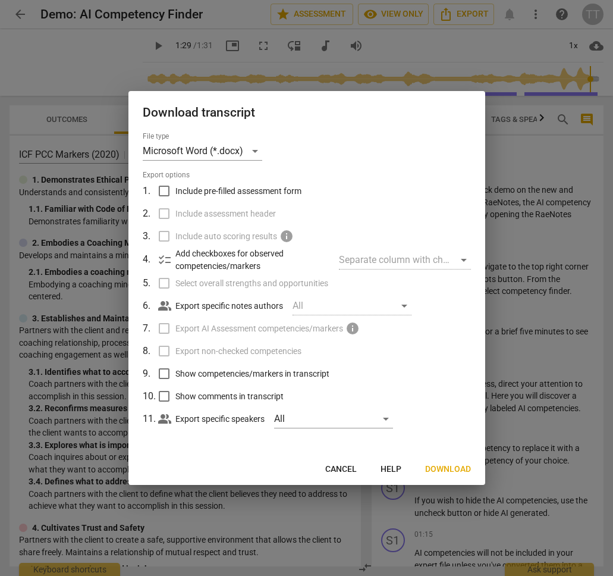
click at [324, 35] on div at bounding box center [306, 288] width 613 height 576
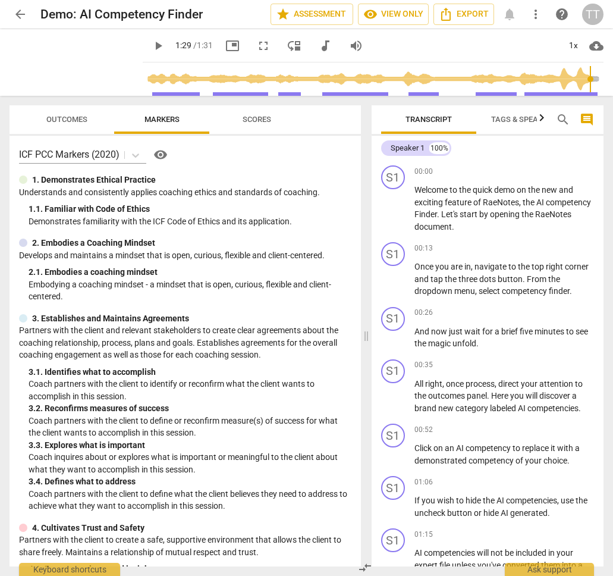
click at [239, 42] on span "picture_in_picture" at bounding box center [232, 46] width 14 height 14
click at [274, 42] on span "fullscreen" at bounding box center [263, 46] width 21 height 14
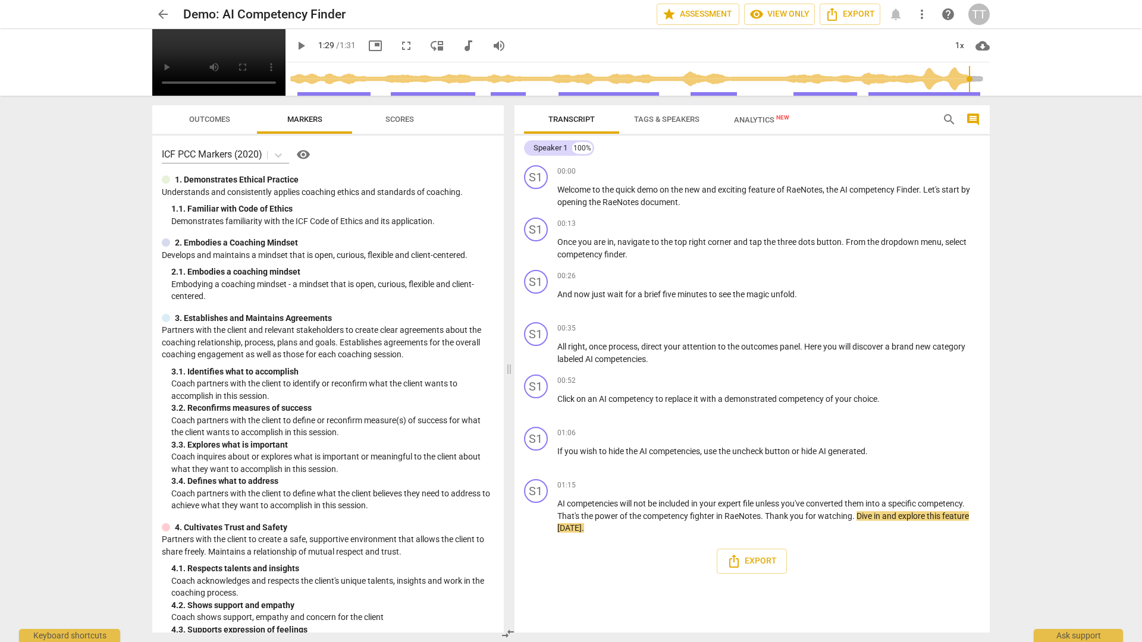
type input "89"
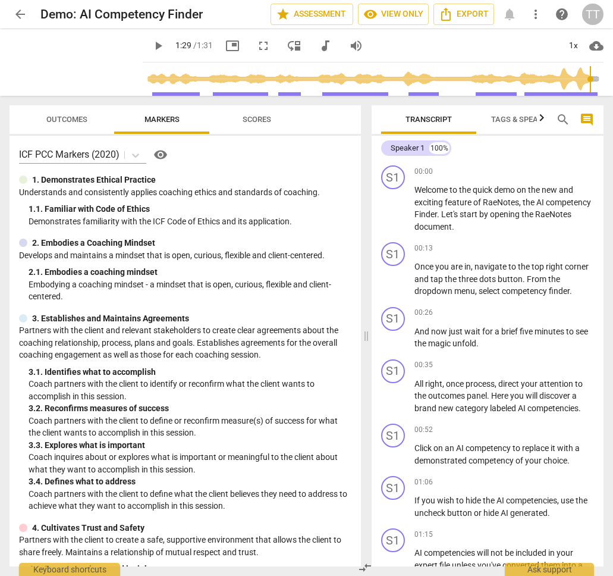
click at [300, 43] on span "move_down" at bounding box center [294, 46] width 14 height 14
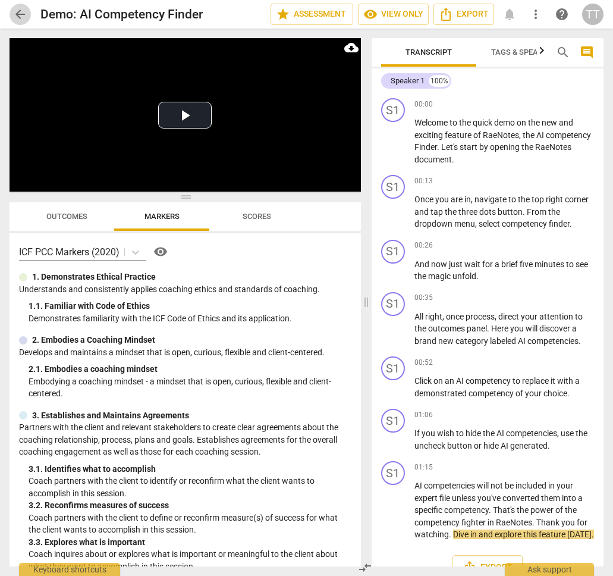
click at [14, 15] on span "arrow_back" at bounding box center [20, 14] width 14 height 14
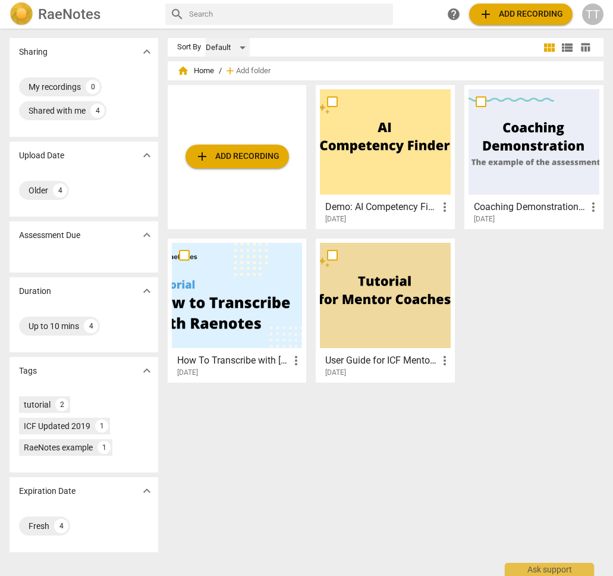
click at [237, 51] on div "Default" at bounding box center [228, 47] width 44 height 19
click at [350, 37] on div at bounding box center [306, 288] width 613 height 576
click at [144, 284] on span "expand_more" at bounding box center [147, 291] width 14 height 14
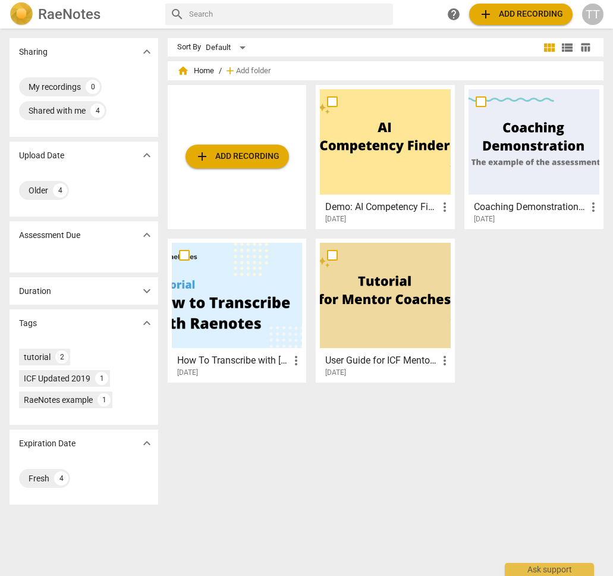
click at [138, 321] on span "expand_more" at bounding box center [147, 323] width 18 height 14
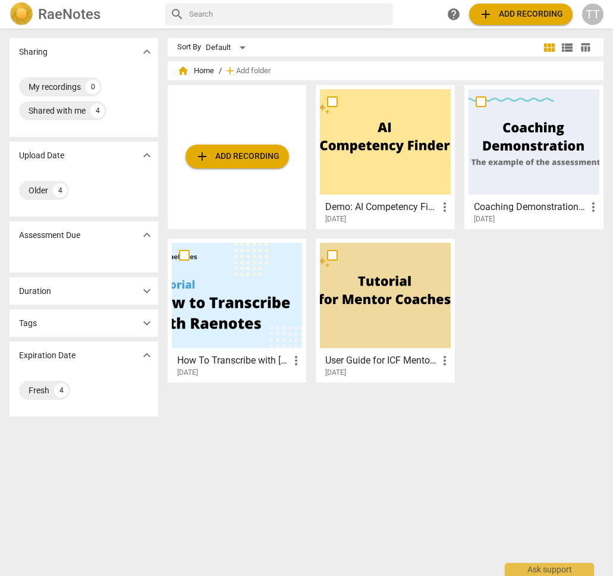
click at [142, 358] on span "expand_more" at bounding box center [147, 355] width 14 height 14
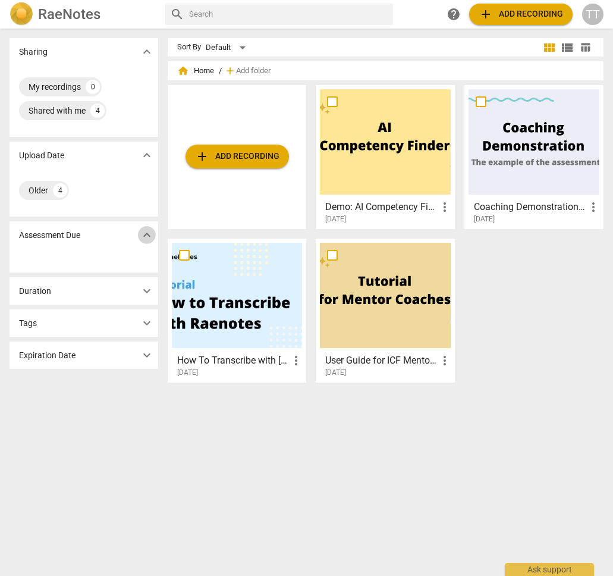
click at [142, 233] on span "expand_more" at bounding box center [147, 235] width 14 height 14
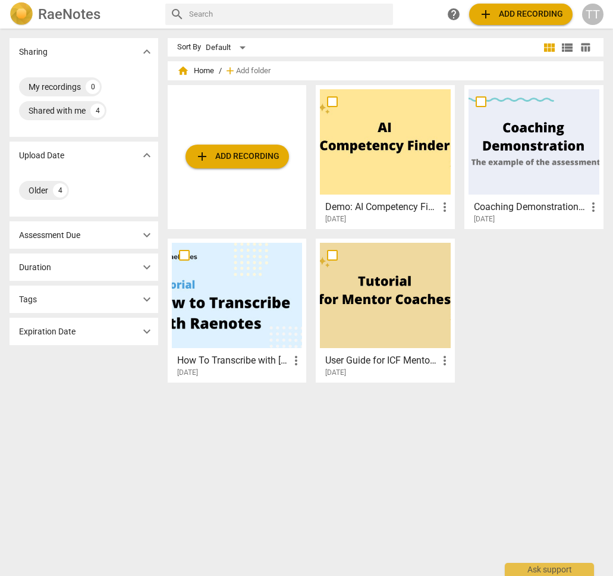
click at [145, 157] on span "expand_more" at bounding box center [147, 155] width 14 height 14
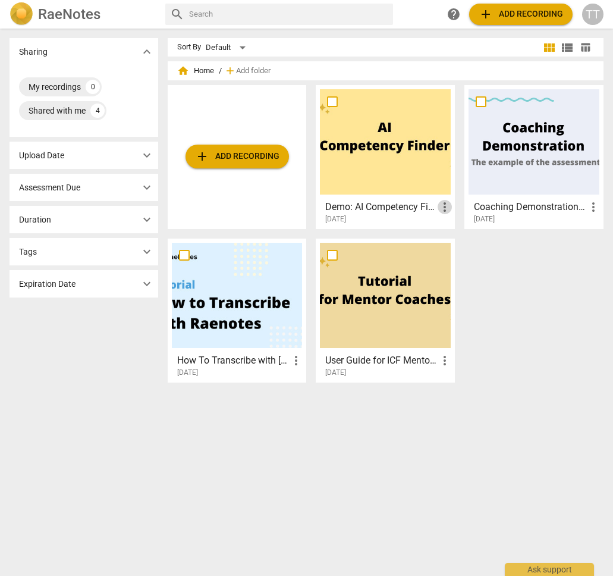
click at [444, 208] on span "more_vert" at bounding box center [445, 207] width 14 height 14
click at [375, 193] on div at bounding box center [306, 288] width 613 height 576
click at [378, 200] on div at bounding box center [306, 288] width 613 height 576
click at [377, 206] on h3 "Demo: AI Competency Finder" at bounding box center [381, 207] width 112 height 14
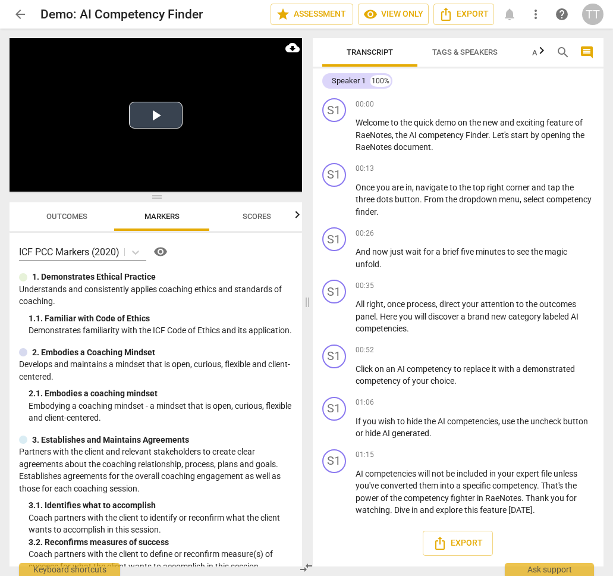
click at [192, 130] on video at bounding box center [156, 114] width 293 height 153
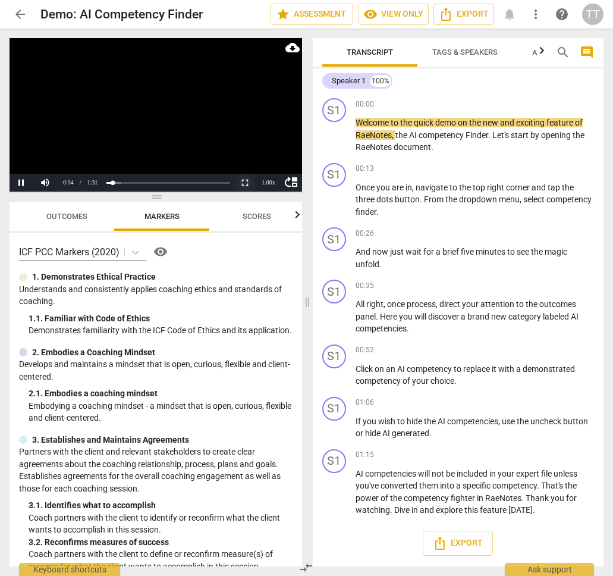
click at [244, 175] on button "Non-Fullscreen" at bounding box center [245, 183] width 24 height 18
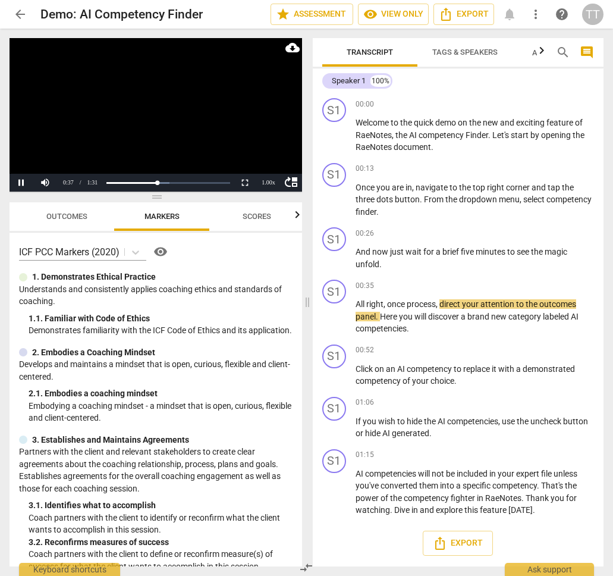
click at [196, 127] on video at bounding box center [156, 114] width 293 height 153
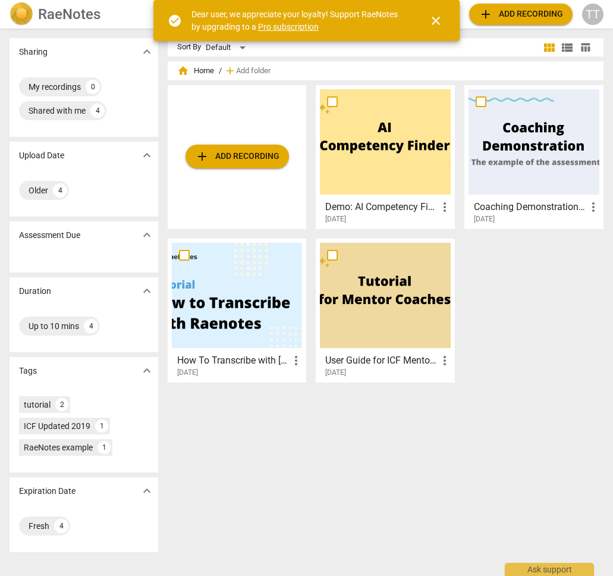
click at [426, 17] on span "close" at bounding box center [436, 21] width 29 height 14
